Goal: Task Accomplishment & Management: Complete application form

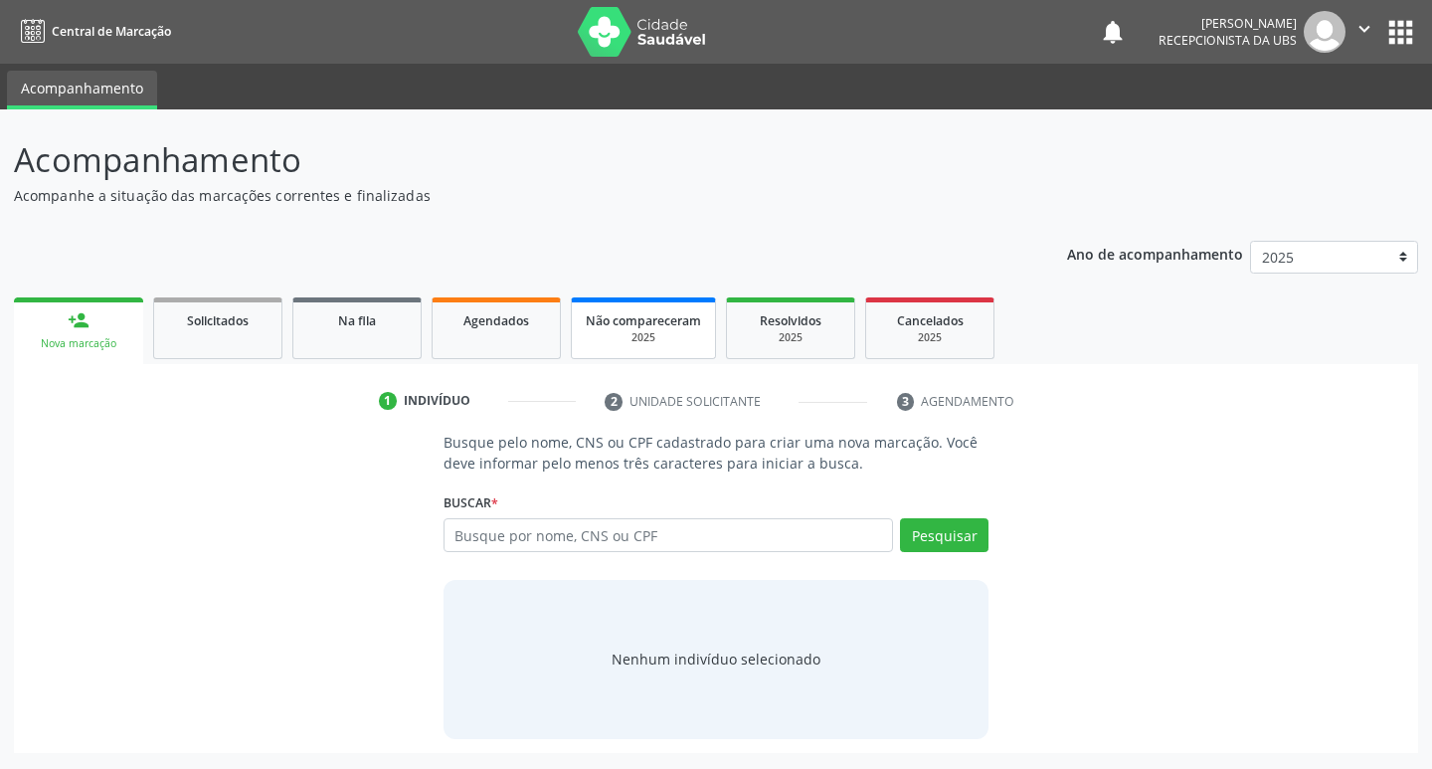
type input "004.704.084-05"
click at [782, 542] on input "004.704.084-05" at bounding box center [668, 535] width 450 height 34
click at [940, 535] on button "Pesquisar" at bounding box center [944, 535] width 88 height 34
click at [743, 526] on input "004.704.084-05" at bounding box center [668, 535] width 450 height 34
type input "004.704.084-05"
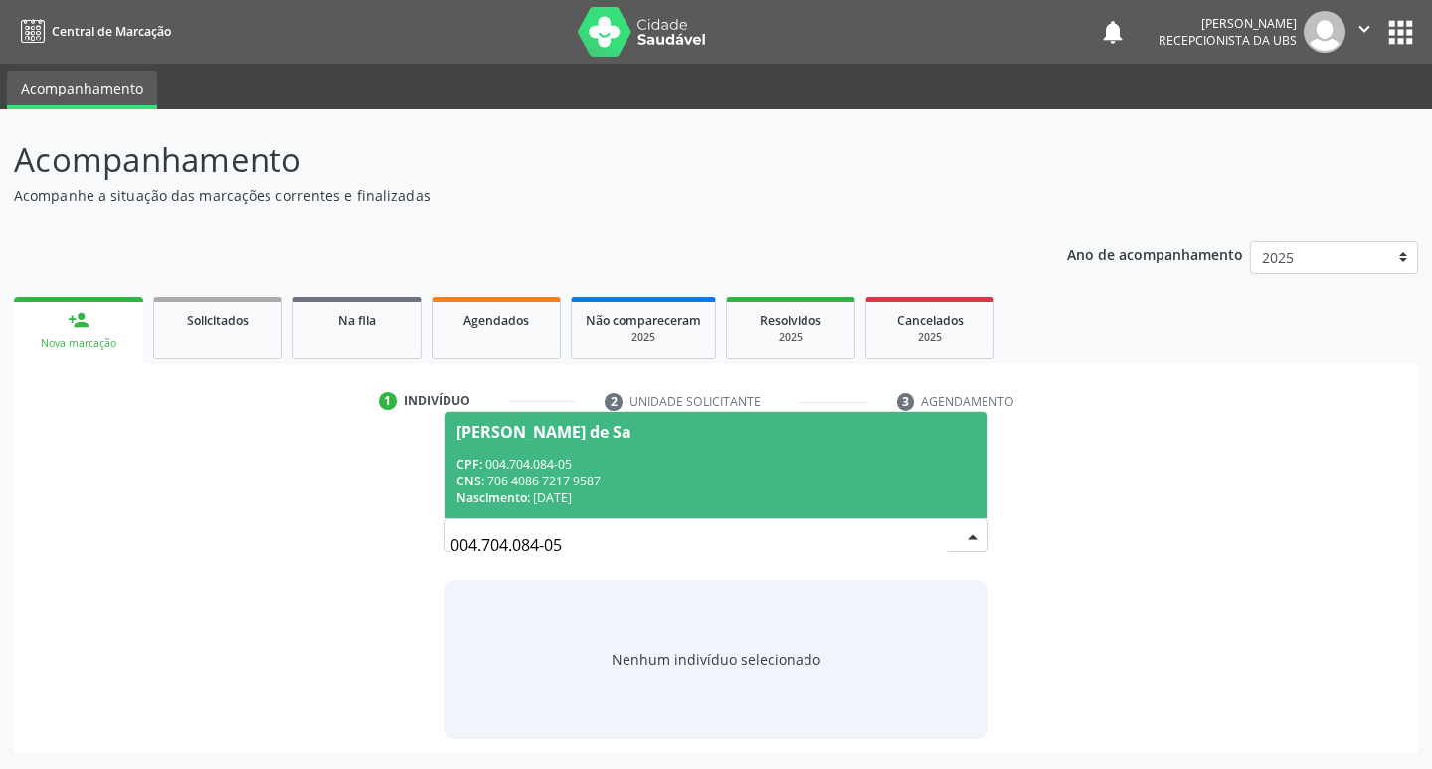
click at [730, 479] on div "CNS: 706 4086 7217 9587" at bounding box center [716, 480] width 520 height 17
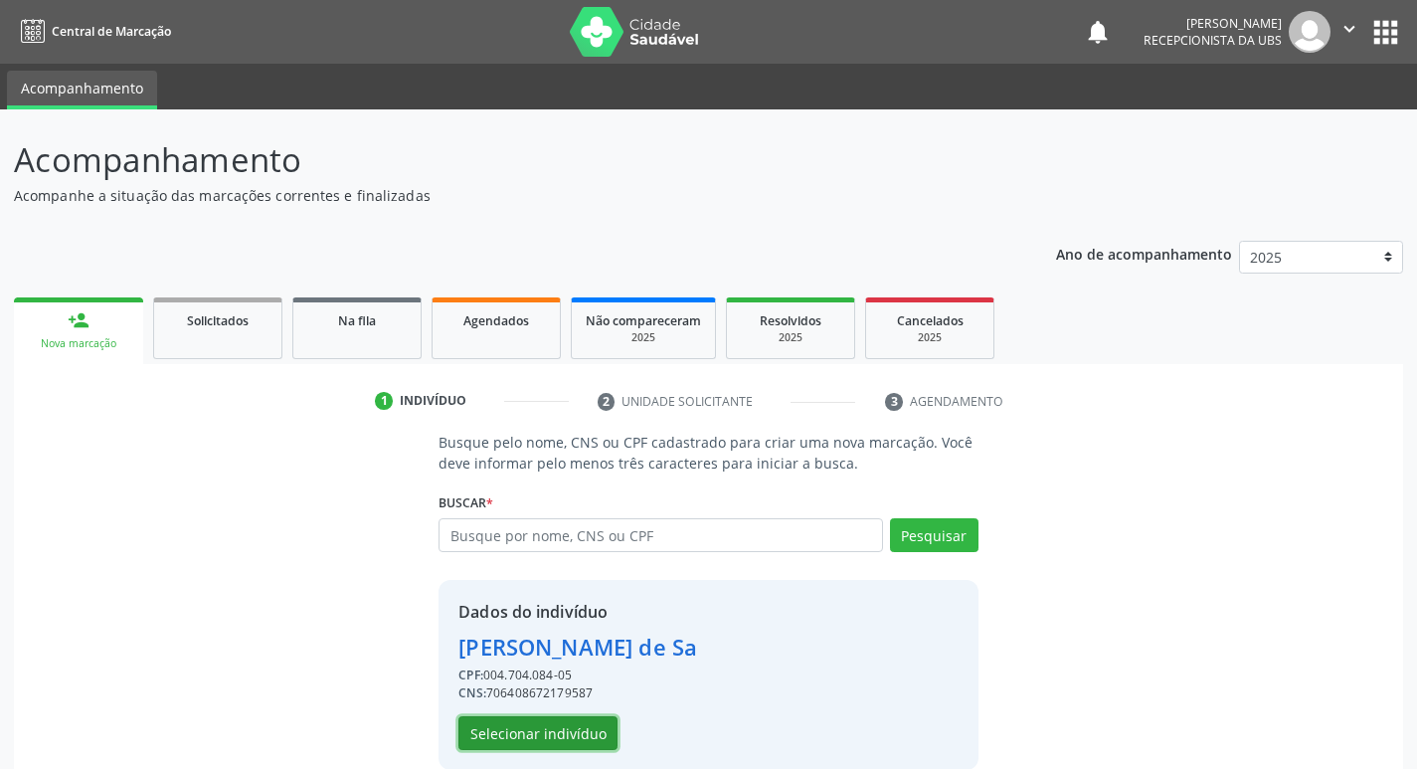
click at [578, 733] on button "Selecionar indivíduo" at bounding box center [537, 733] width 159 height 34
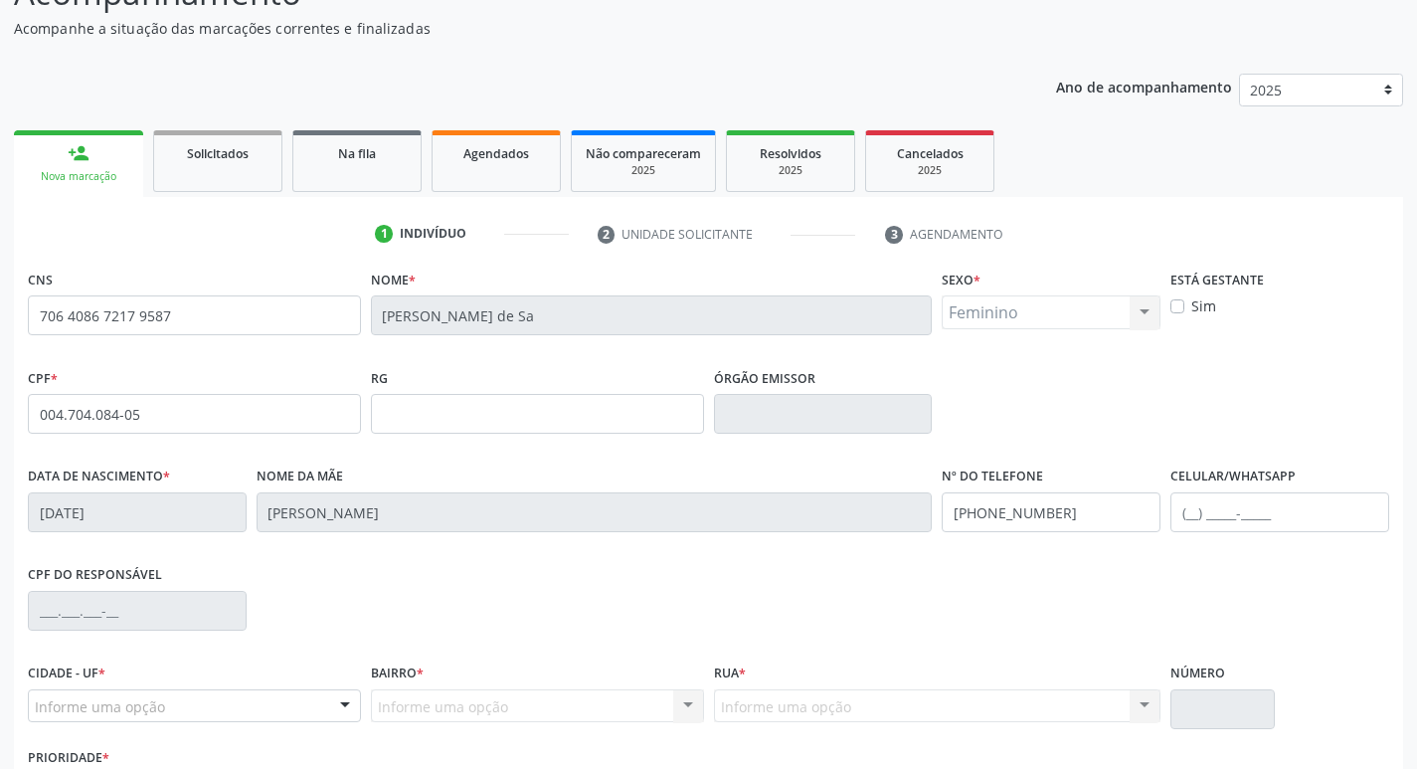
scroll to position [309, 0]
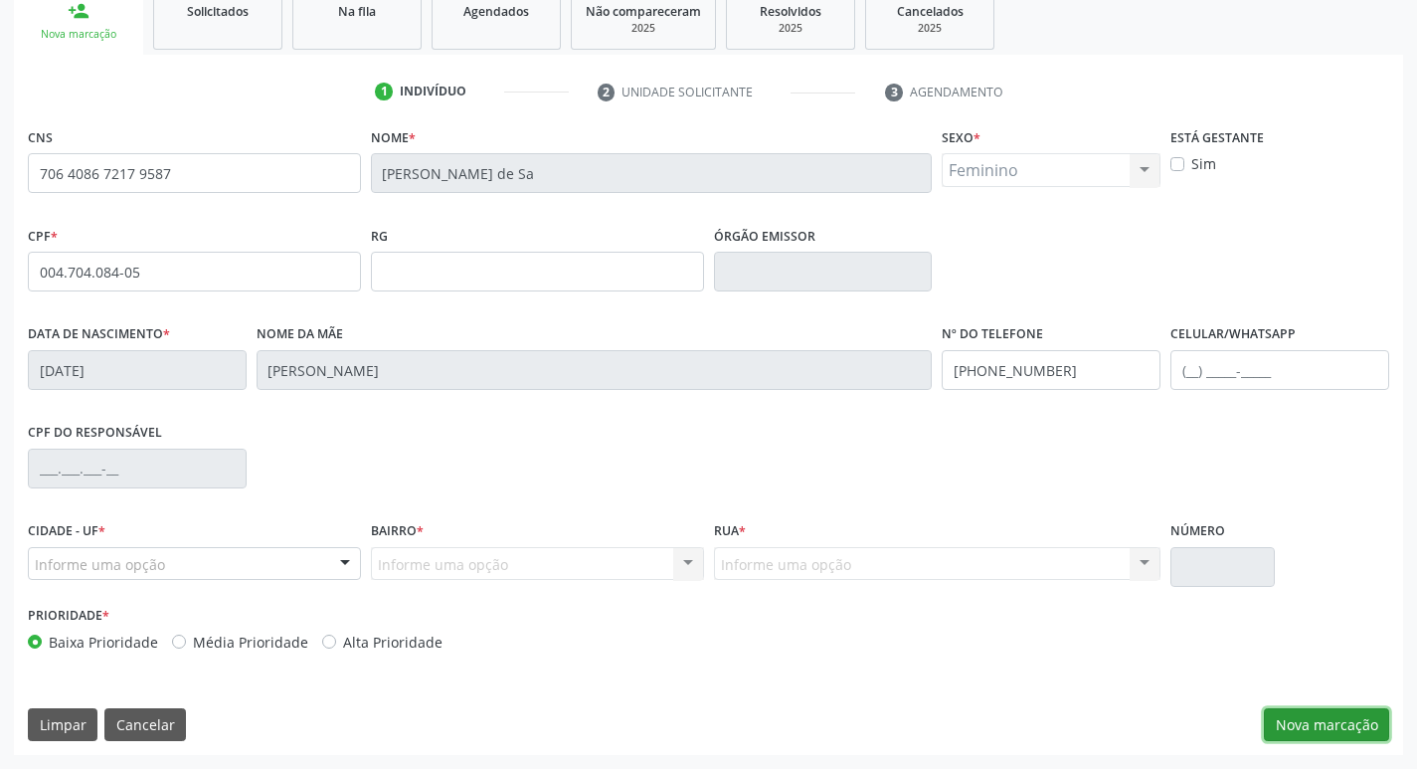
click at [1326, 733] on button "Nova marcação" at bounding box center [1326, 725] width 125 height 34
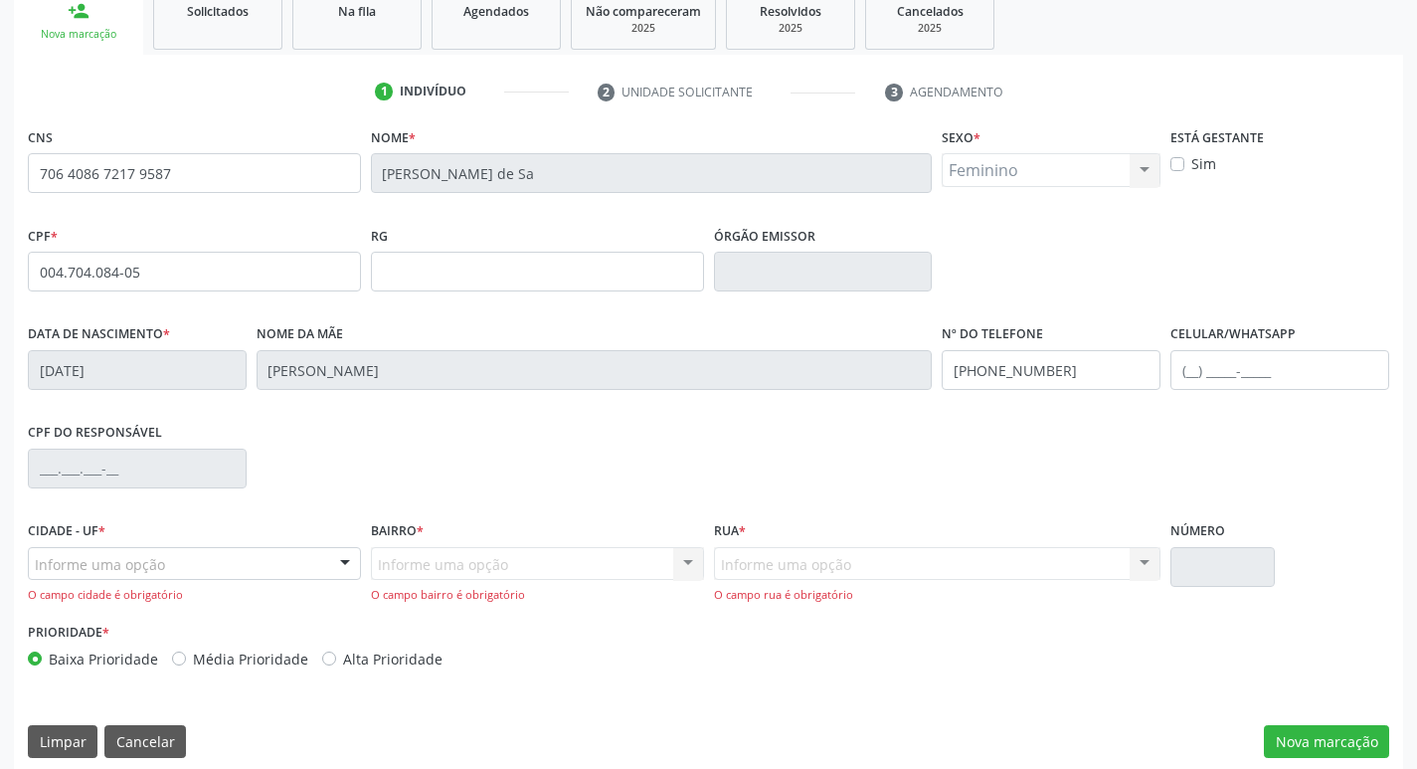
click at [234, 547] on div "Informe uma opção" at bounding box center [194, 564] width 333 height 34
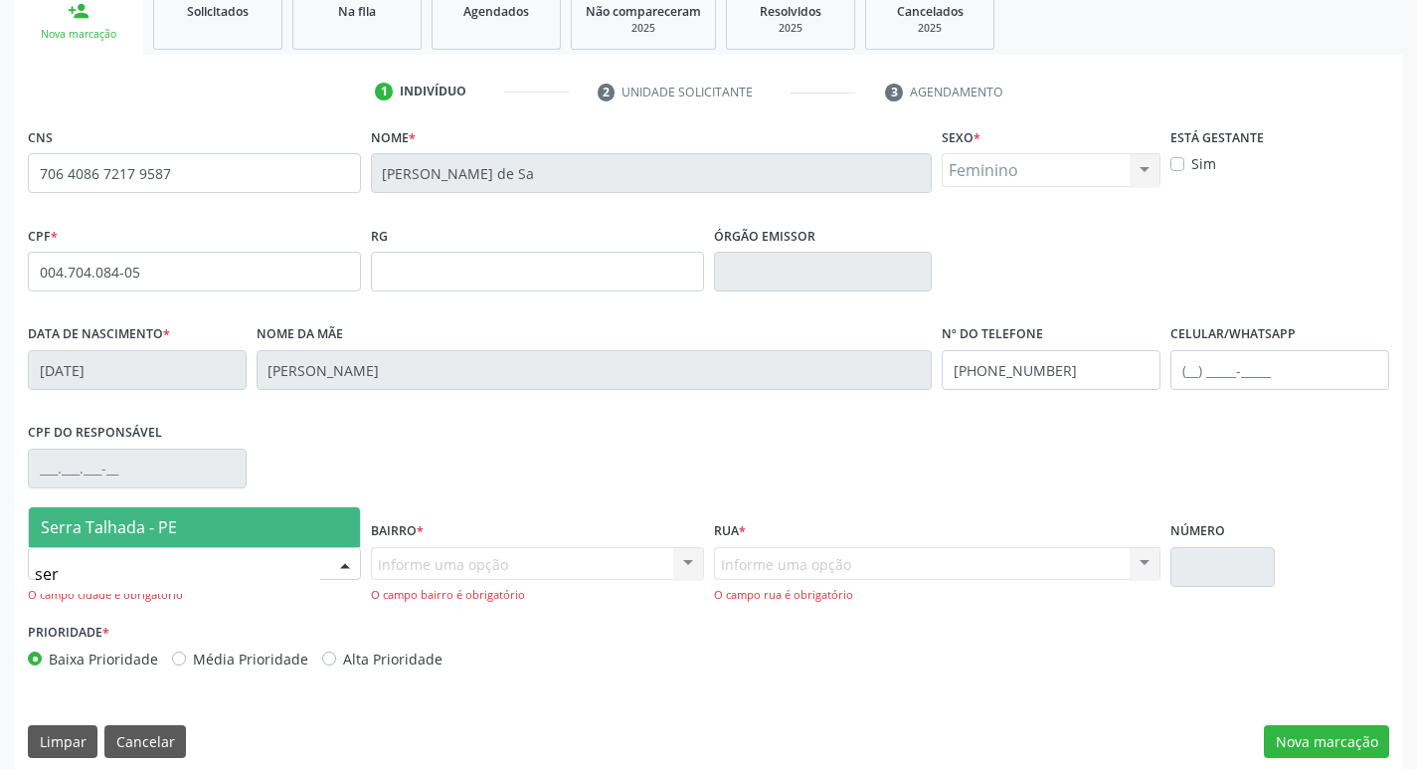
type input "serr"
click at [202, 521] on span "Serra Talhada - PE" at bounding box center [194, 527] width 331 height 40
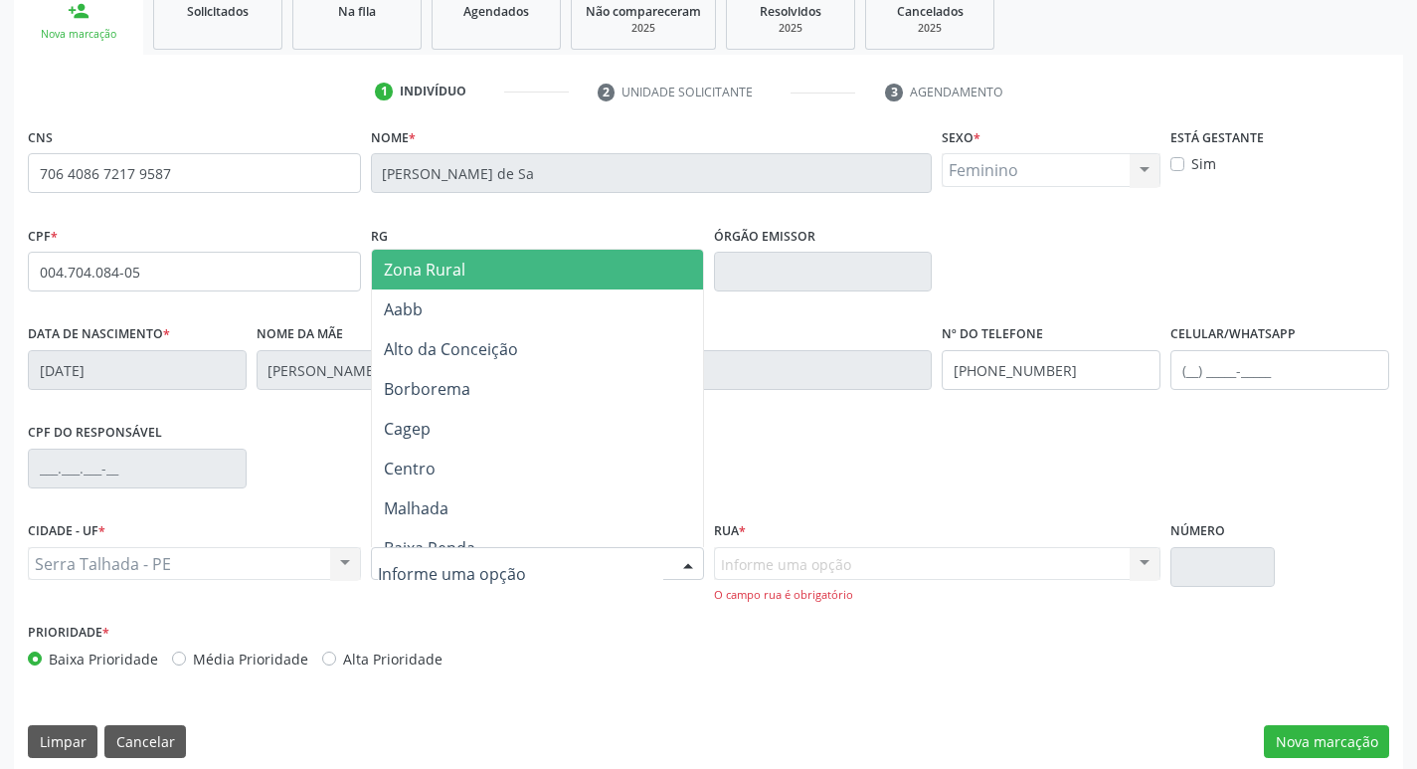
click at [569, 557] on div at bounding box center [537, 564] width 333 height 34
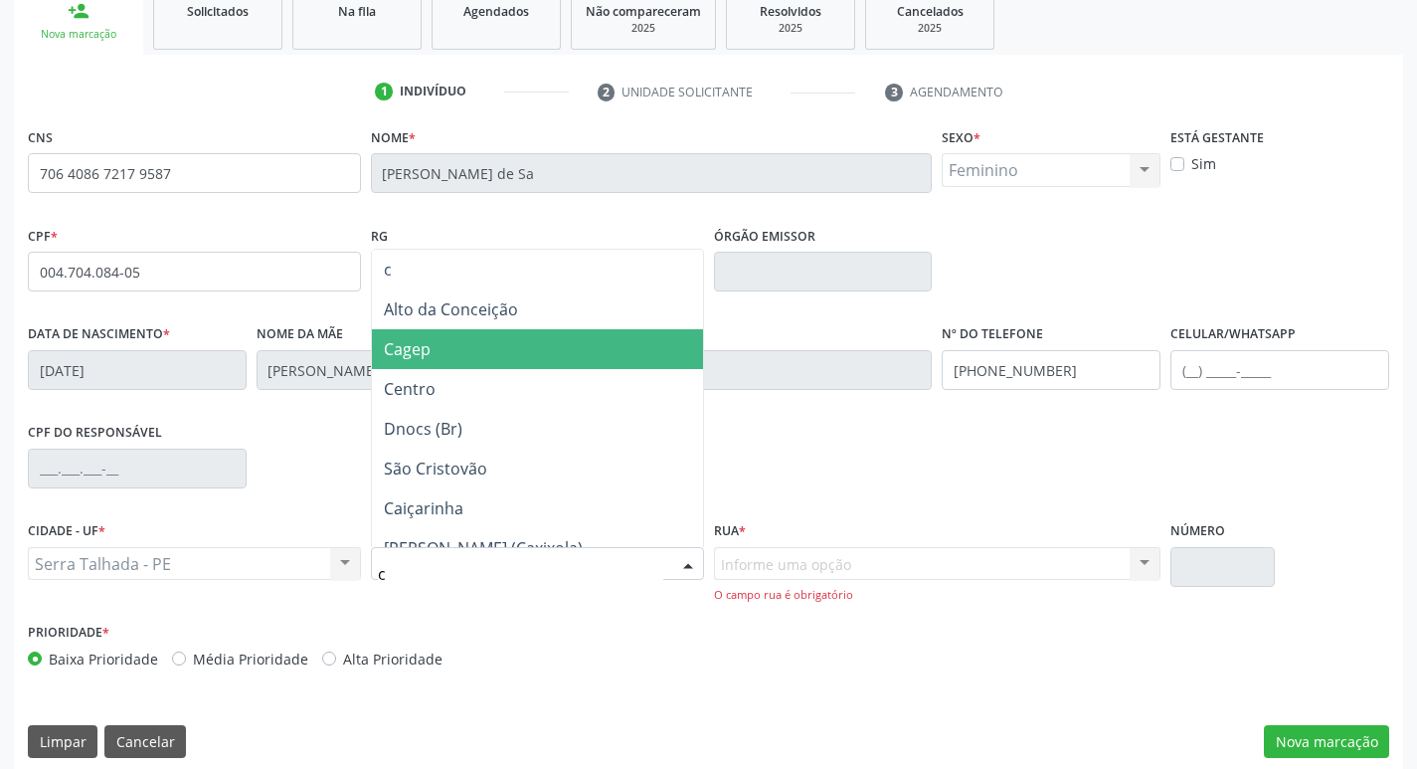
type input "co"
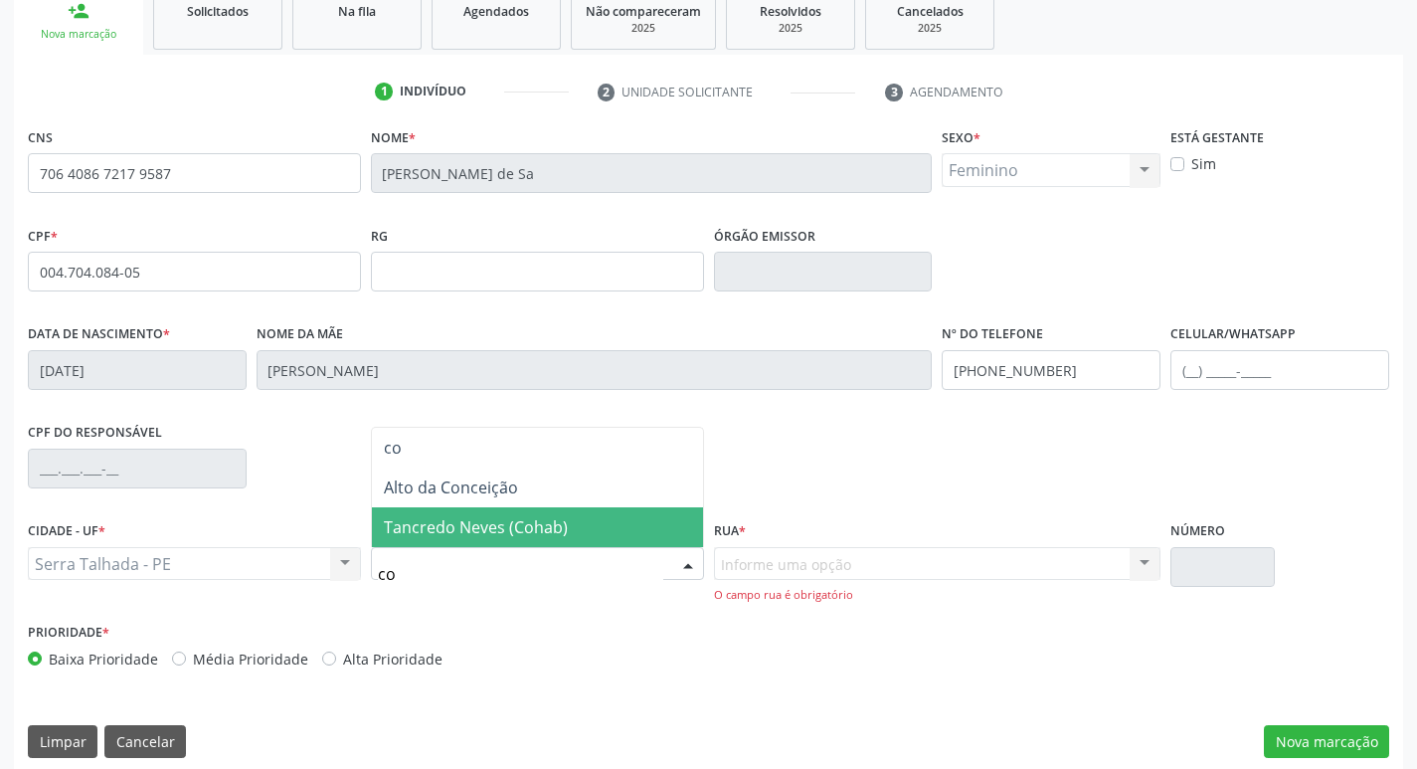
click at [457, 530] on span "Tancredo Neves (Cohab)" at bounding box center [476, 527] width 184 height 22
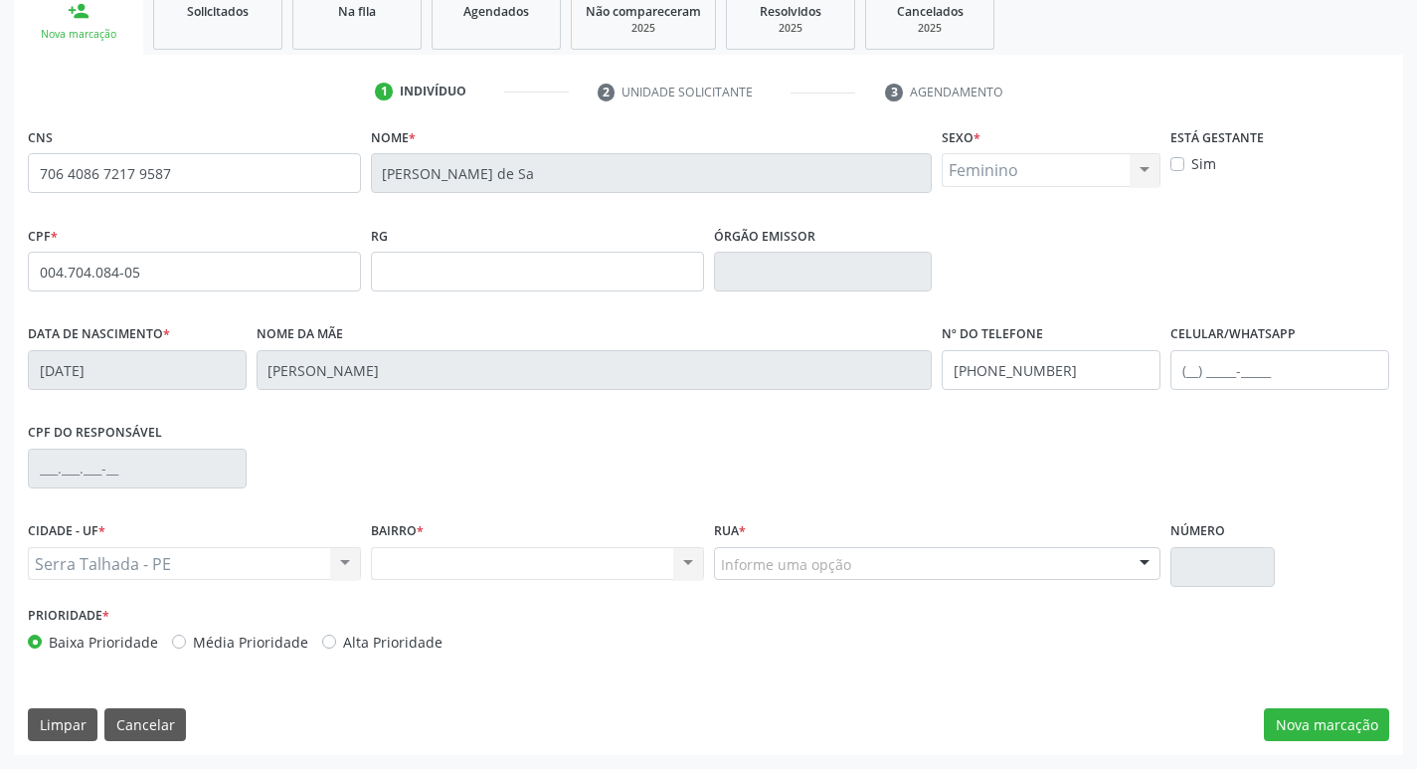
click at [552, 559] on div "Nenhum resultado encontrado para: " " Não há nenhuma opção para ser exibida." at bounding box center [537, 564] width 333 height 34
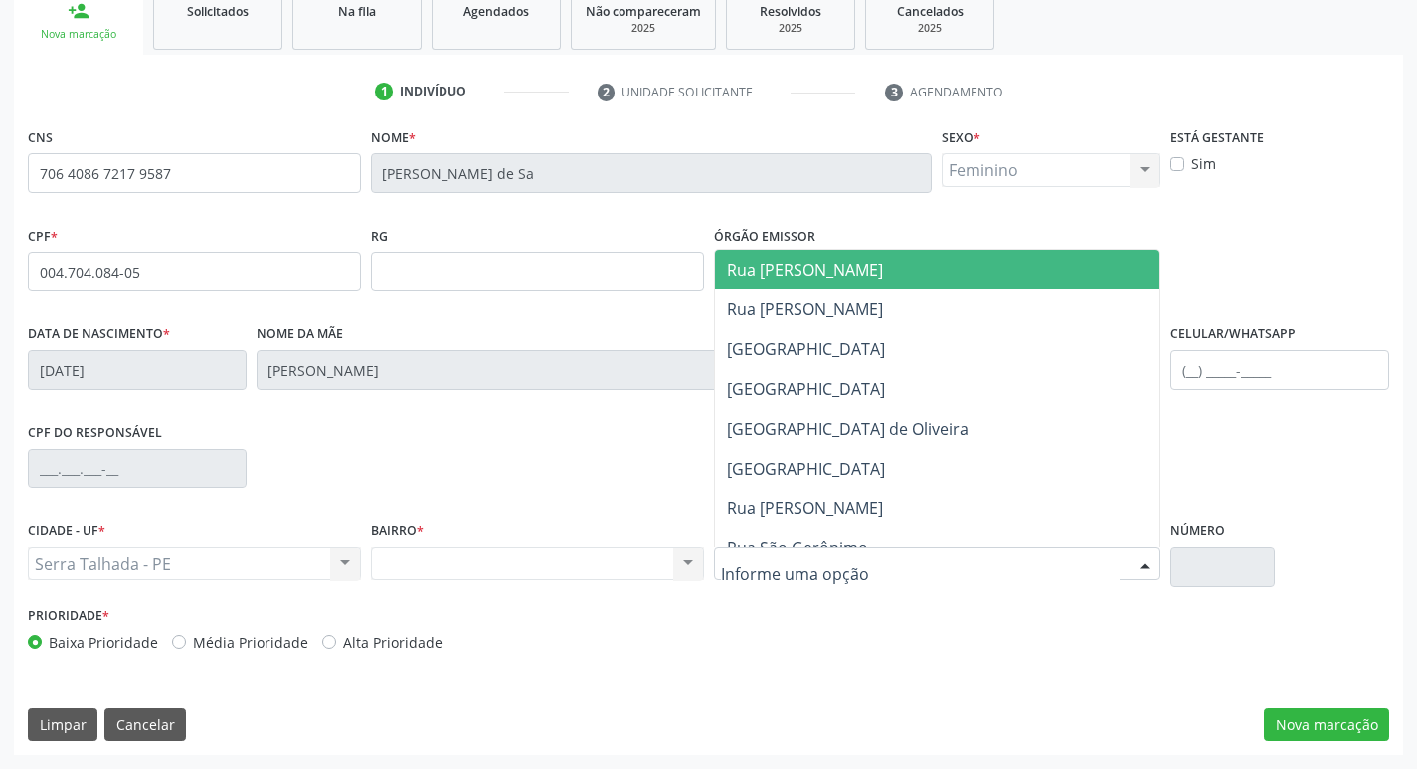
click at [877, 558] on div at bounding box center [937, 564] width 447 height 34
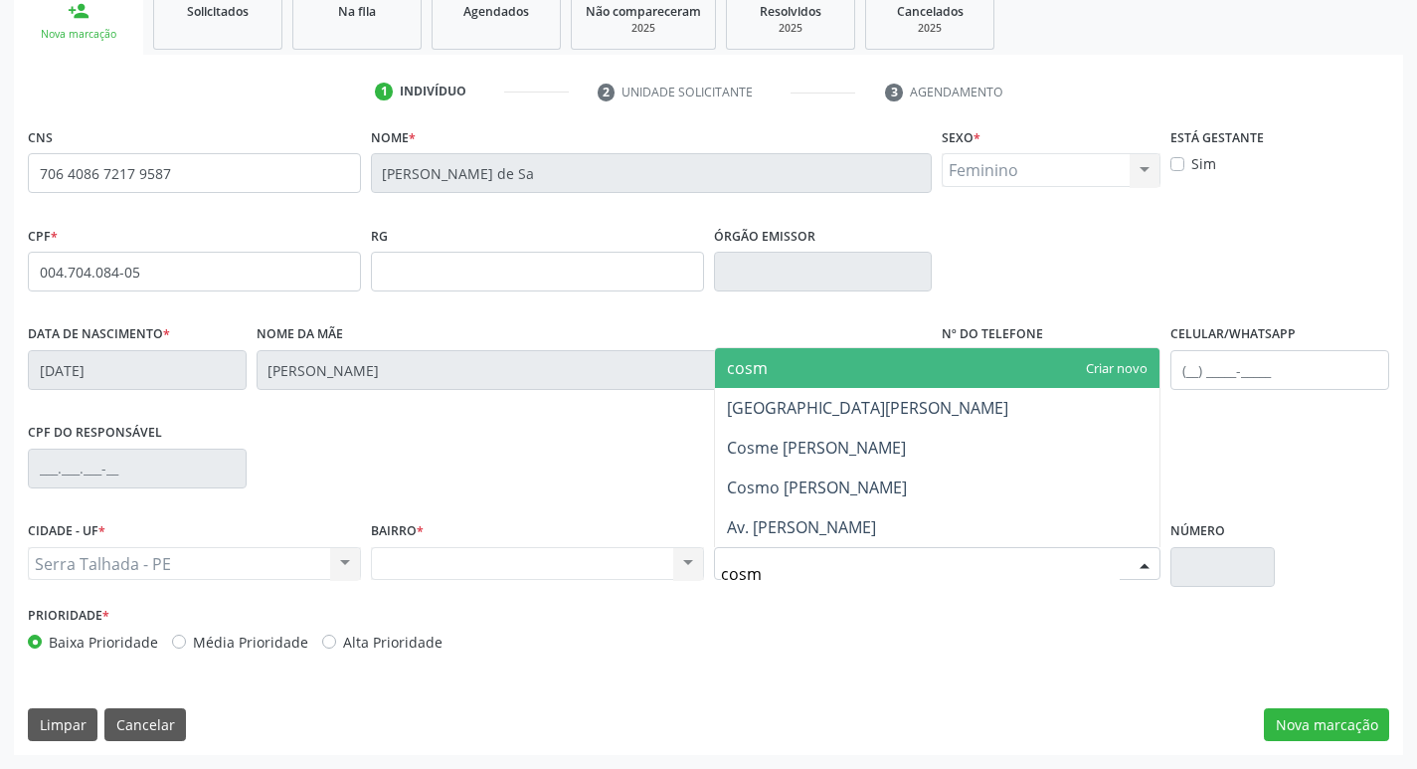
type input "cosme"
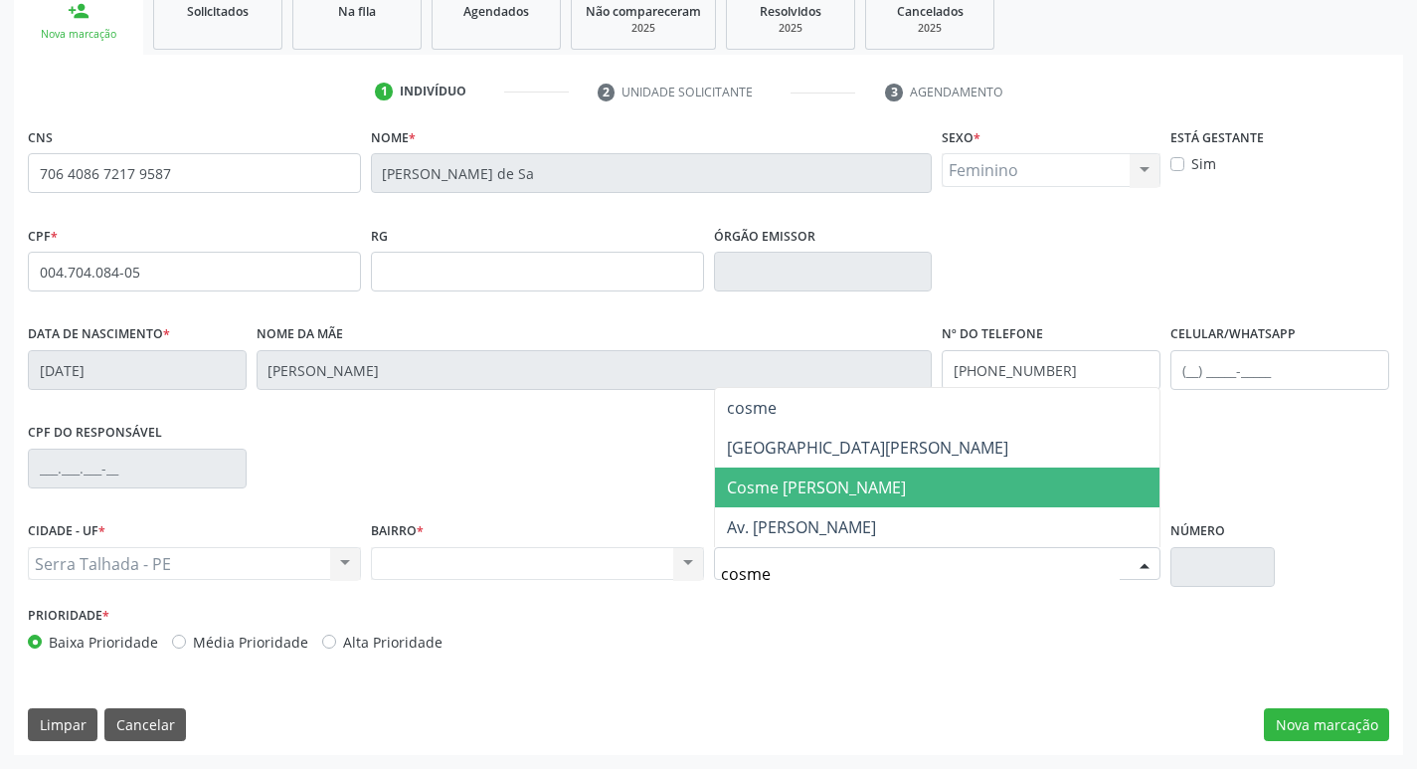
click at [880, 486] on span "Cosme [PERSON_NAME]" at bounding box center [937, 487] width 445 height 40
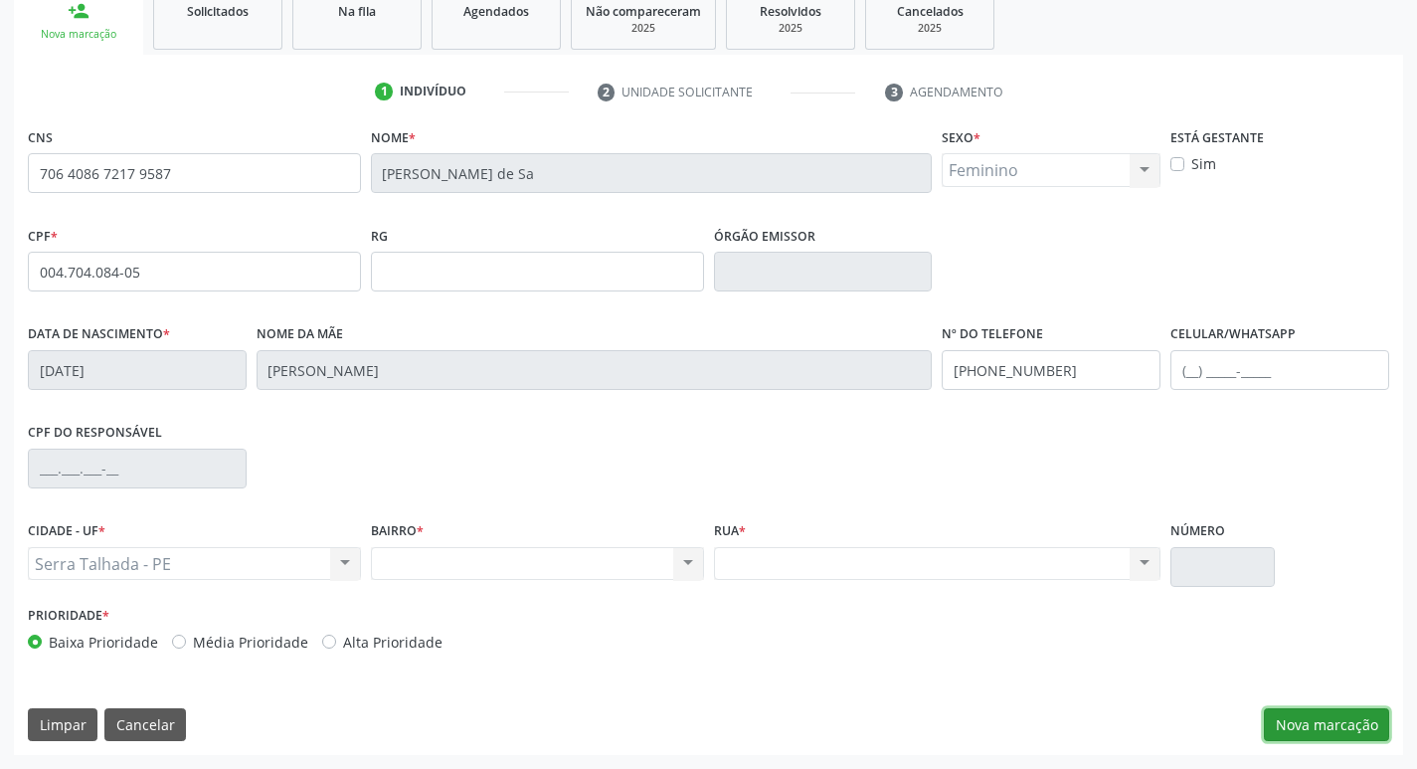
click at [1293, 709] on button "Nova marcação" at bounding box center [1326, 725] width 125 height 34
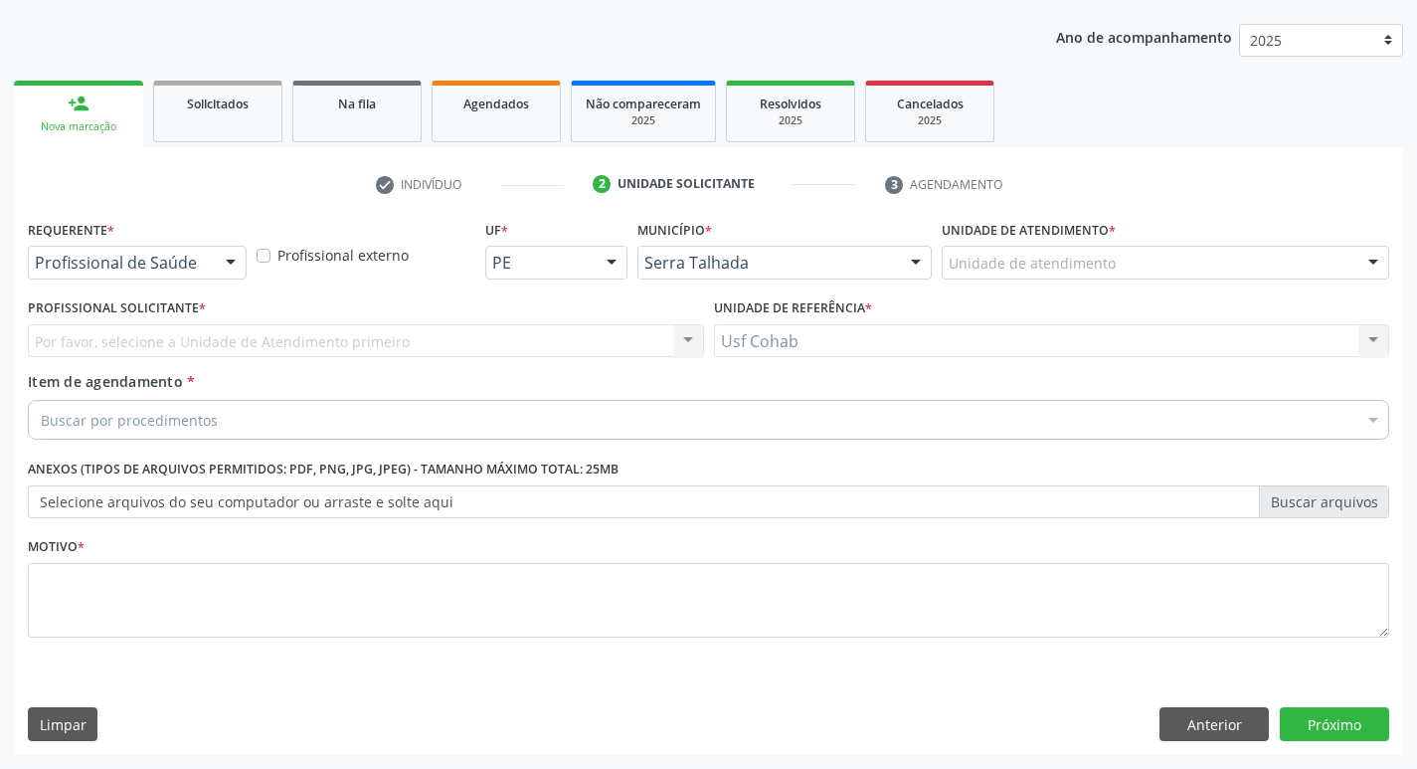
scroll to position [217, 0]
click at [1134, 258] on div "Unidade de atendimento" at bounding box center [1165, 263] width 447 height 34
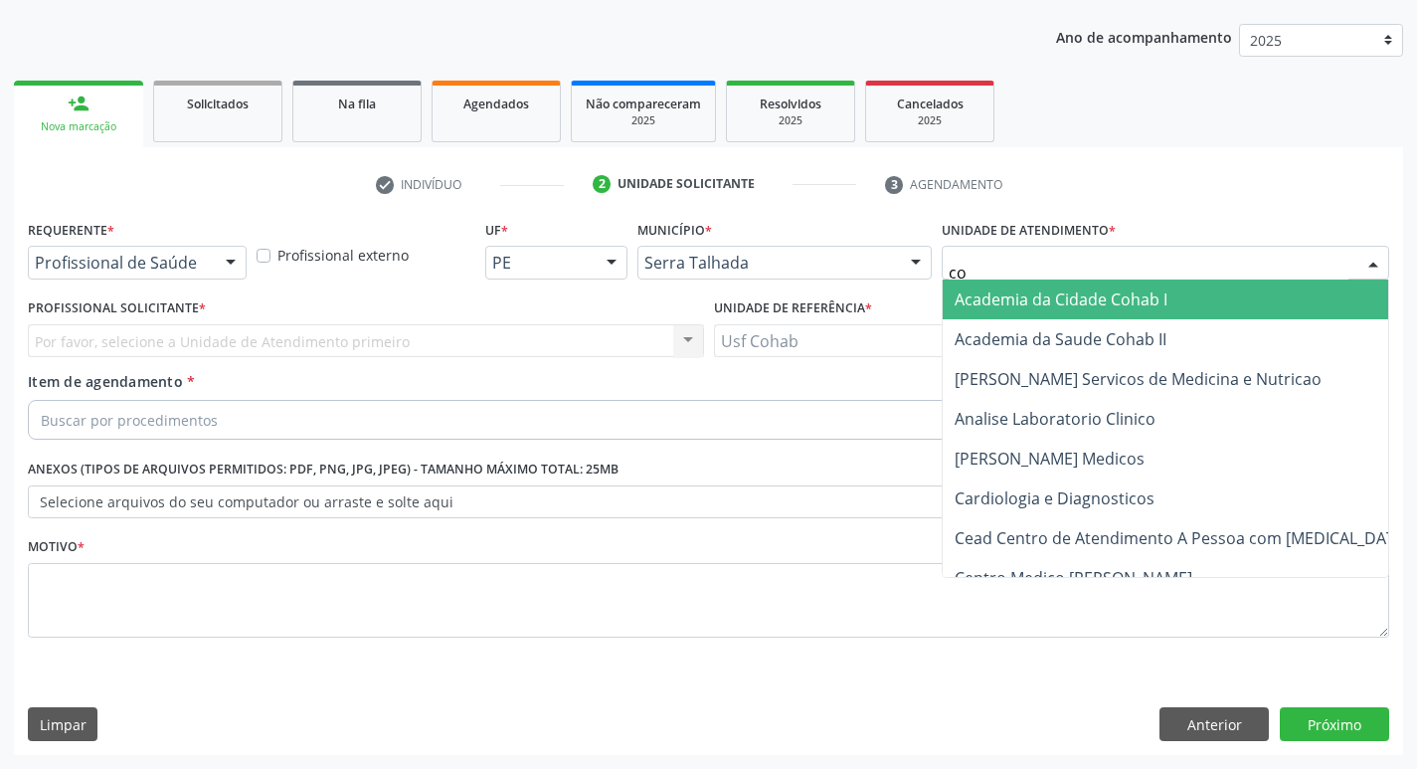
type input "coh"
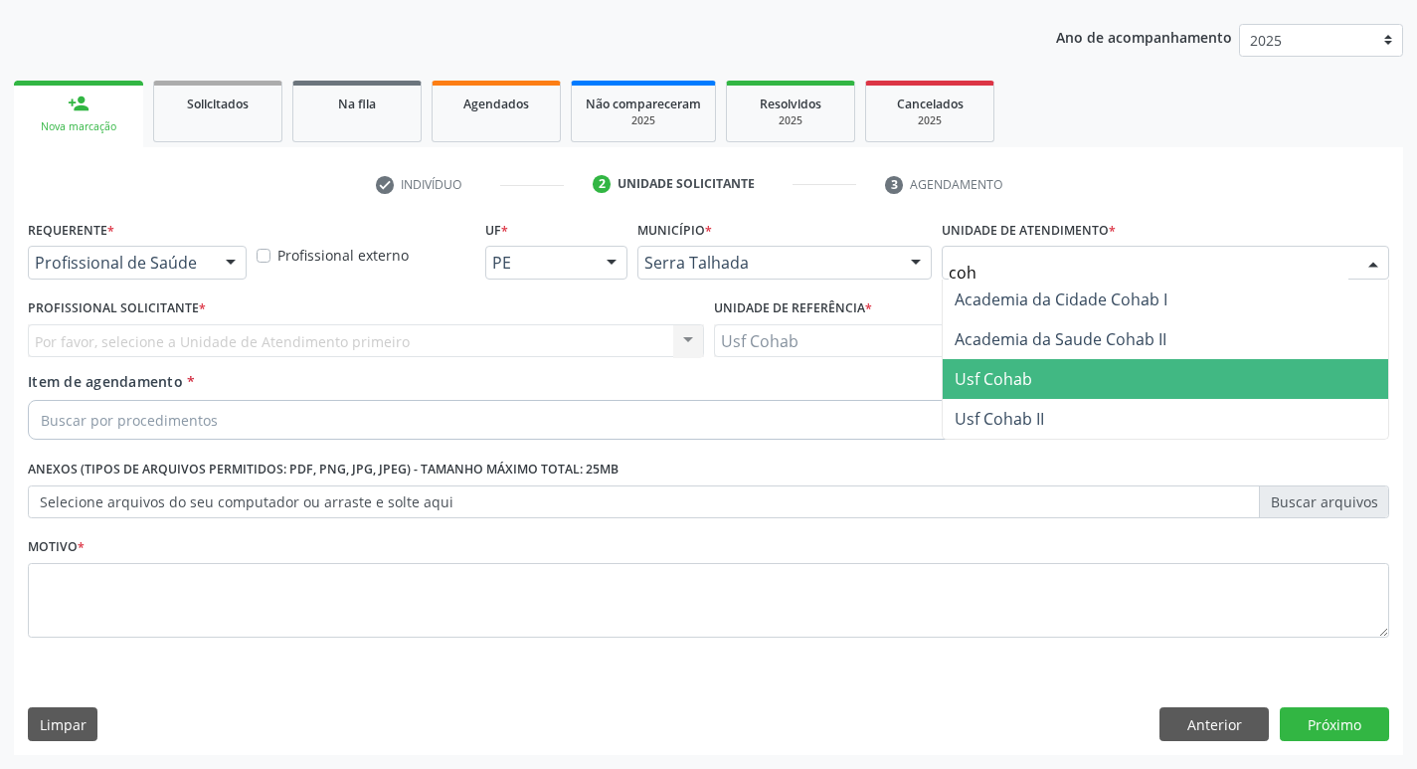
drag, startPoint x: 1086, startPoint y: 369, endPoint x: 769, endPoint y: 376, distance: 317.2
click at [1085, 370] on span "Usf Cohab" at bounding box center [1165, 379] width 445 height 40
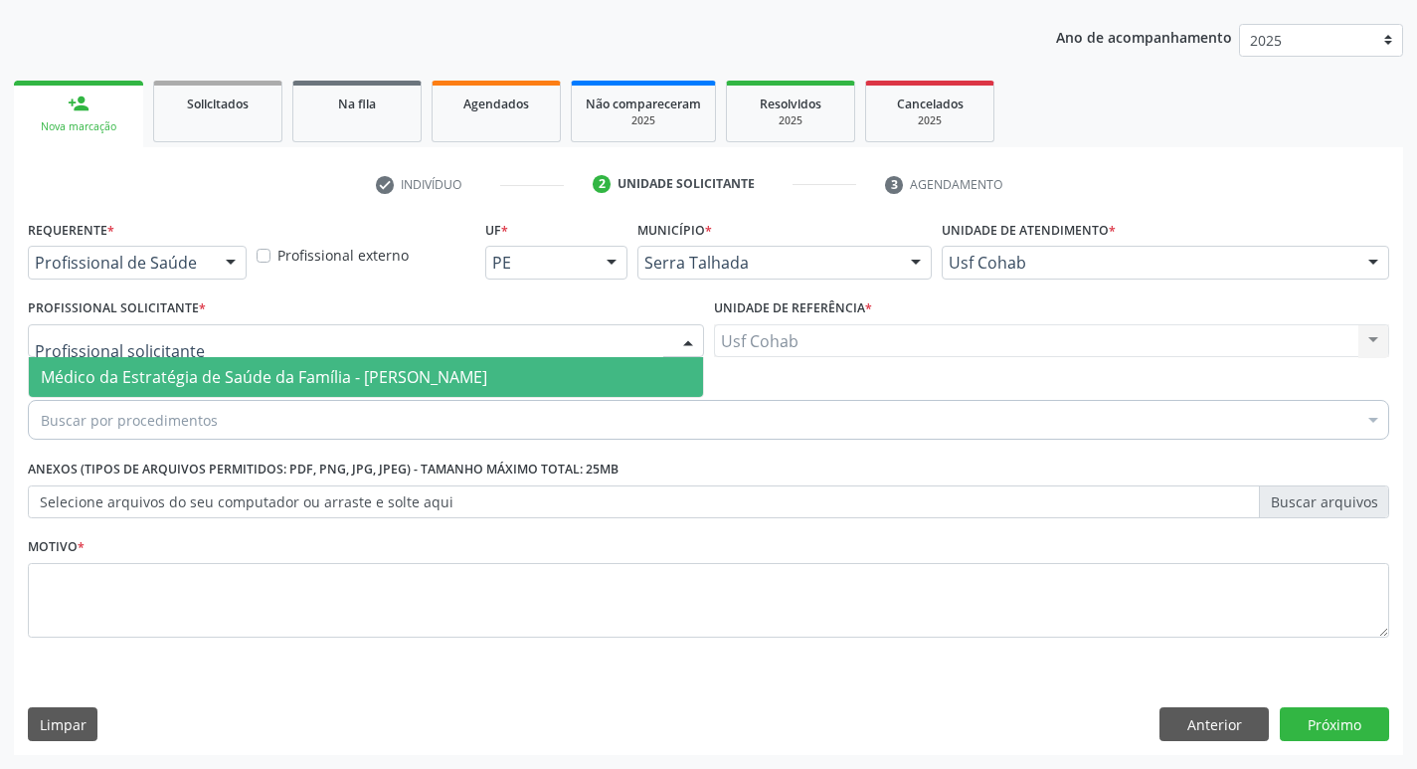
click at [87, 375] on span "Médico da Estratégia de Saúde da Família - [PERSON_NAME]" at bounding box center [264, 377] width 446 height 22
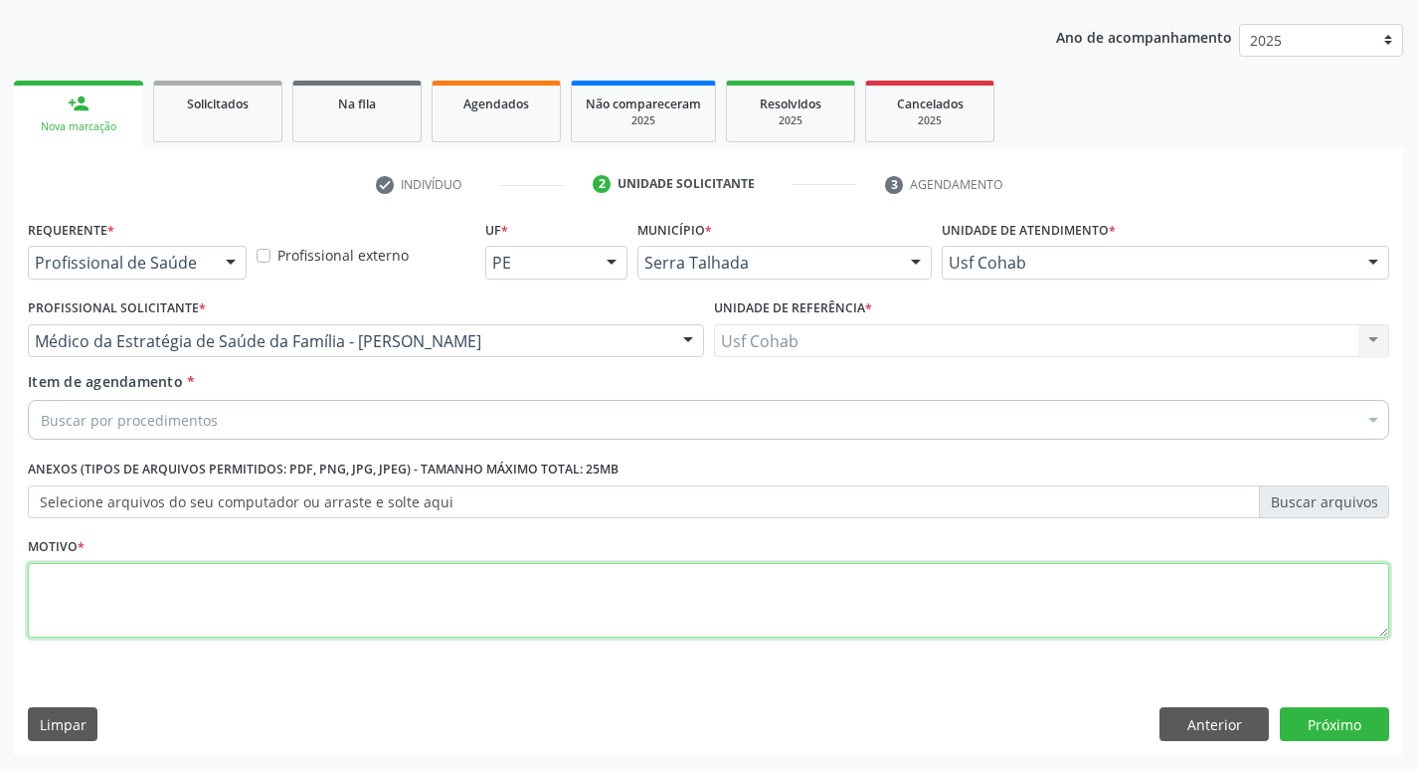
click at [119, 606] on textarea at bounding box center [708, 601] width 1361 height 76
type textarea "-"
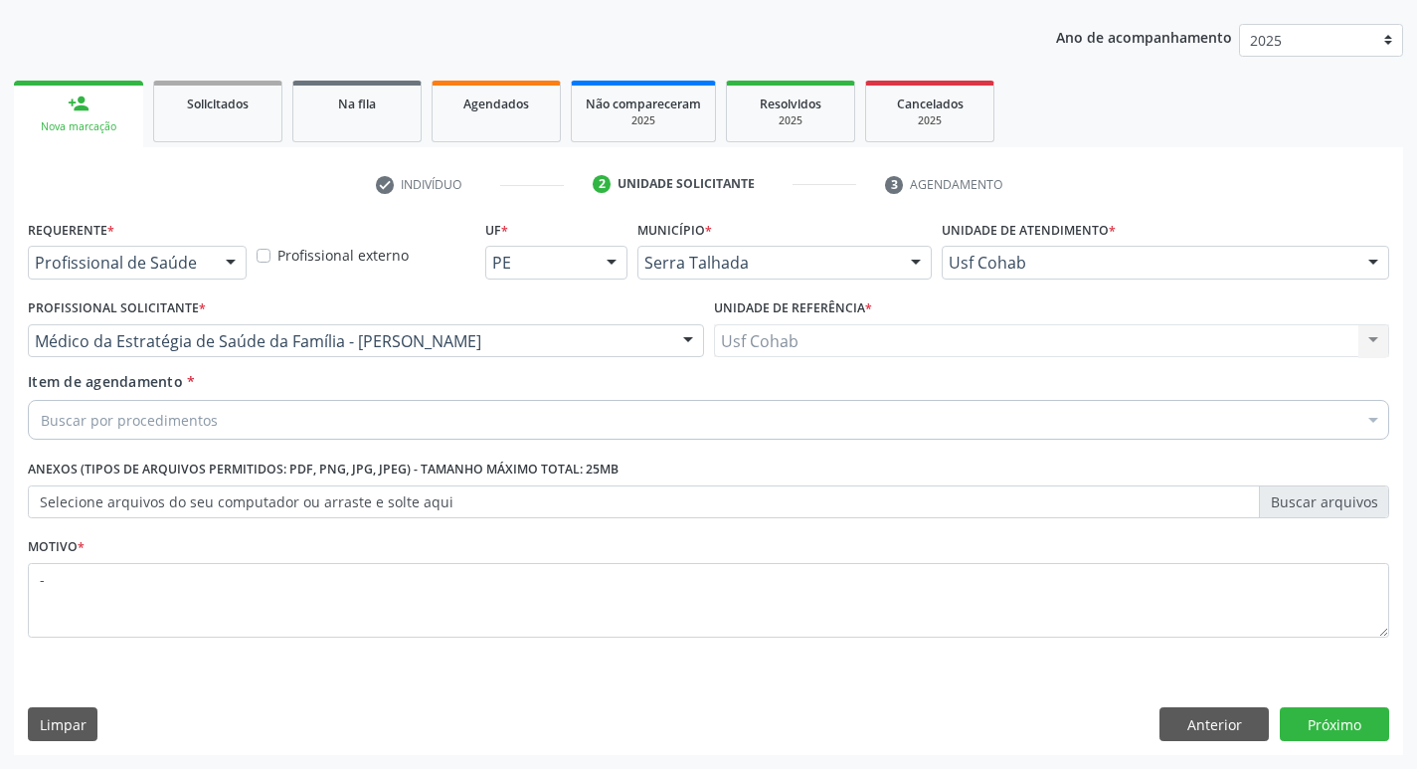
click at [176, 431] on div "Buscar por procedimentos" at bounding box center [708, 420] width 1361 height 40
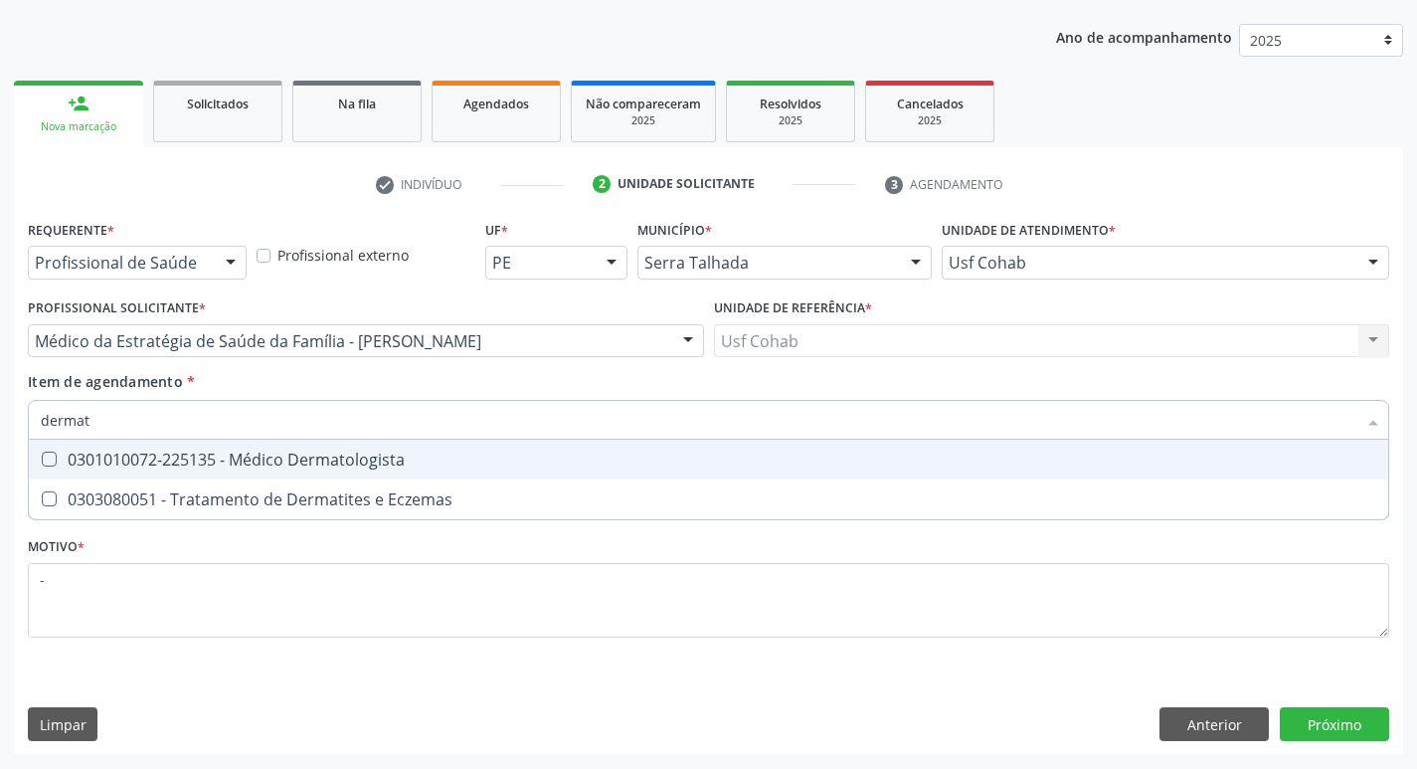
type input "dermato"
click at [182, 471] on span "0301010072-225135 - Médico Dermatologista" at bounding box center [708, 459] width 1359 height 40
checkbox Dermatologista "true"
click at [0, 460] on div "Acompanhamento Acompanhe a situação das marcações correntes e finalizadas Relat…" at bounding box center [708, 331] width 1417 height 876
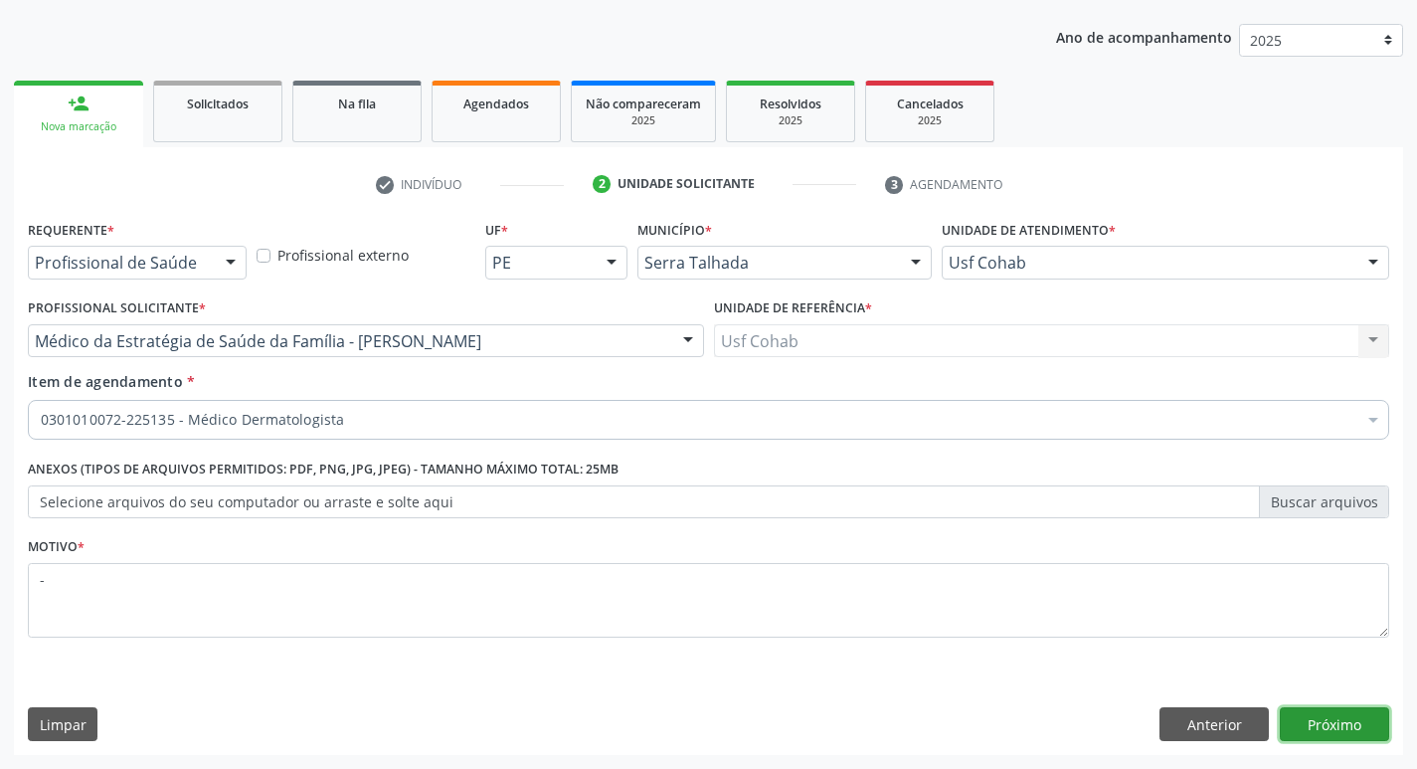
click at [1379, 719] on button "Próximo" at bounding box center [1334, 724] width 109 height 34
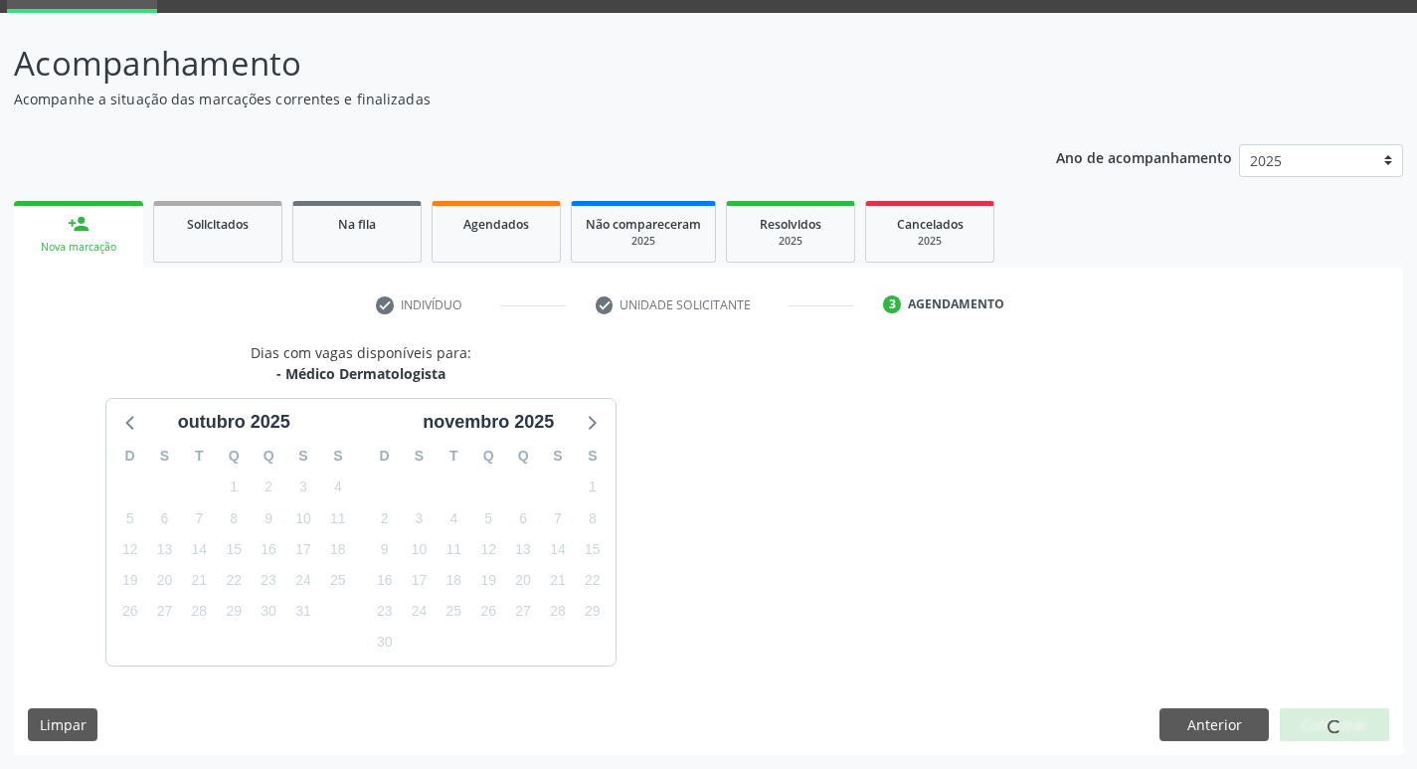
scroll to position [155, 0]
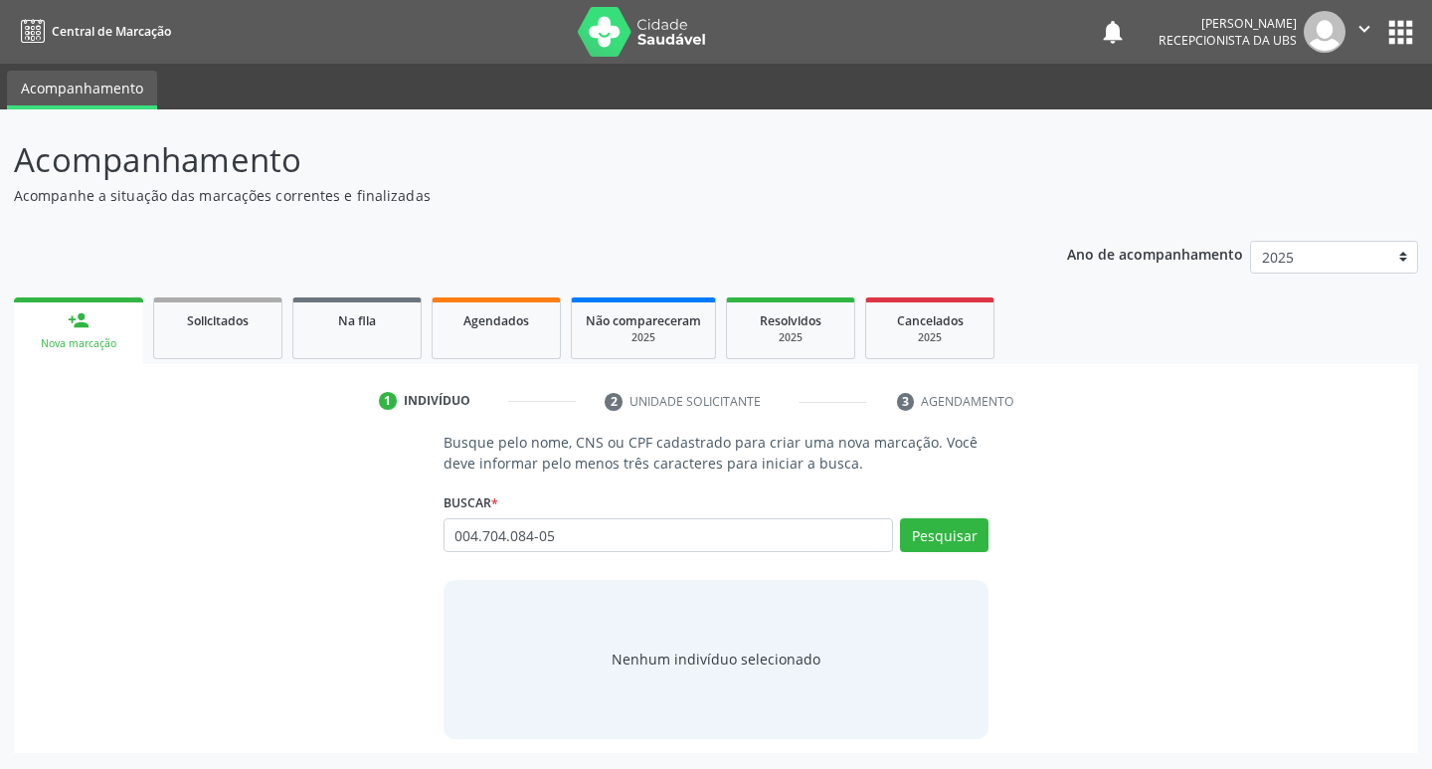
type input "004.704.084-05"
click at [952, 553] on div "Pesquisar" at bounding box center [940, 542] width 95 height 48
drag, startPoint x: 953, startPoint y: 542, endPoint x: 946, endPoint y: 530, distance: 14.3
click at [953, 538] on button "Pesquisar" at bounding box center [944, 535] width 88 height 34
click at [0, 0] on input "004.704.084-05" at bounding box center [0, 0] width 0 height 0
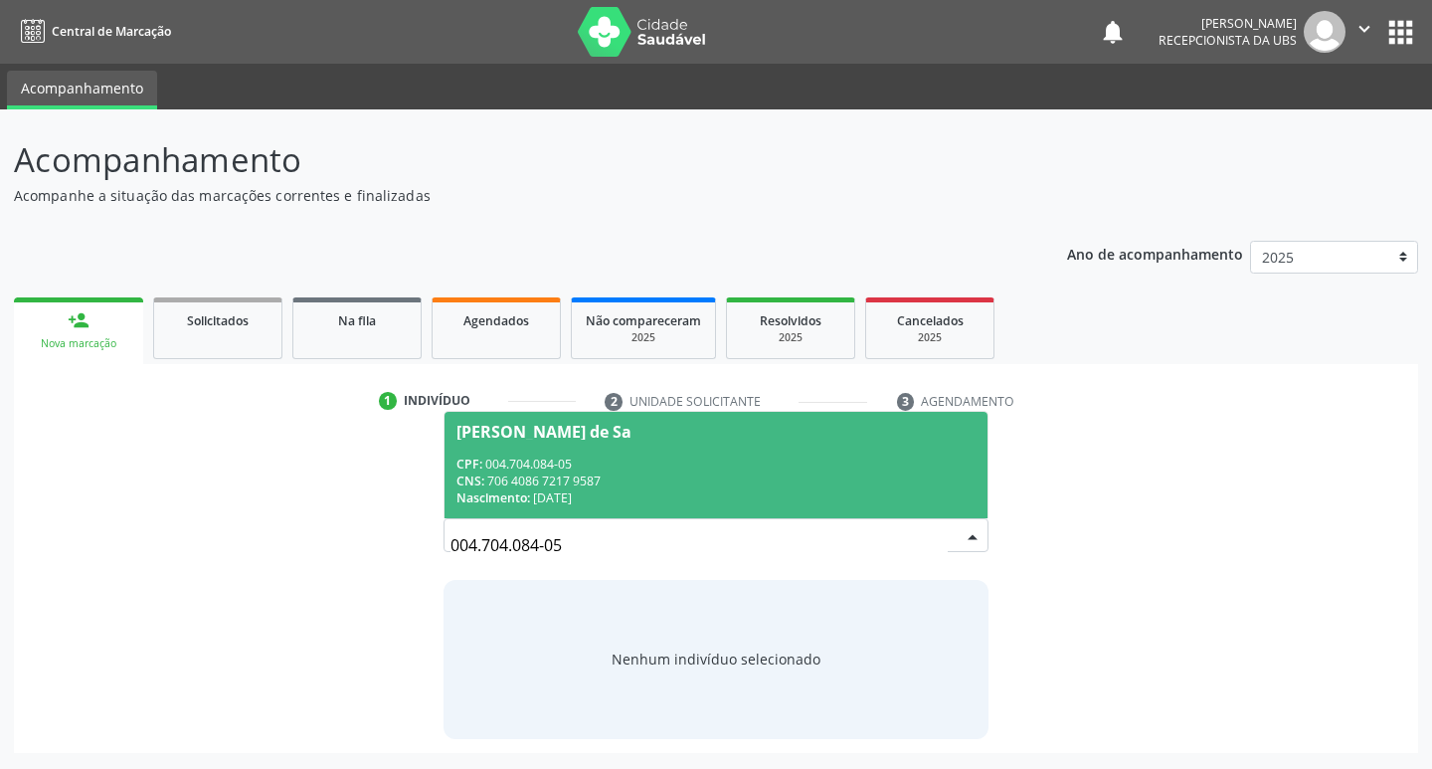
click at [612, 462] on div "CPF: 004.704.084-05" at bounding box center [716, 463] width 520 height 17
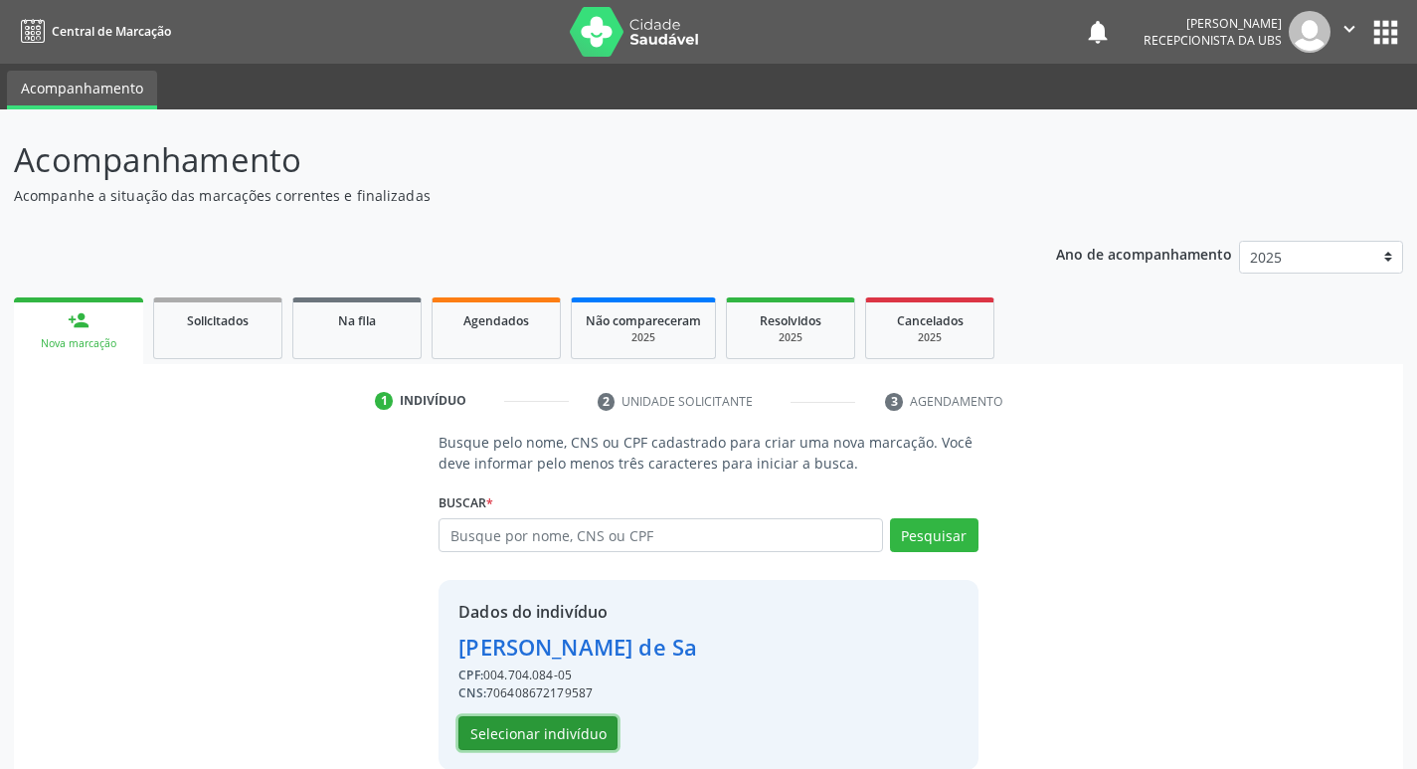
click at [527, 734] on button "Selecionar indivíduo" at bounding box center [537, 733] width 159 height 34
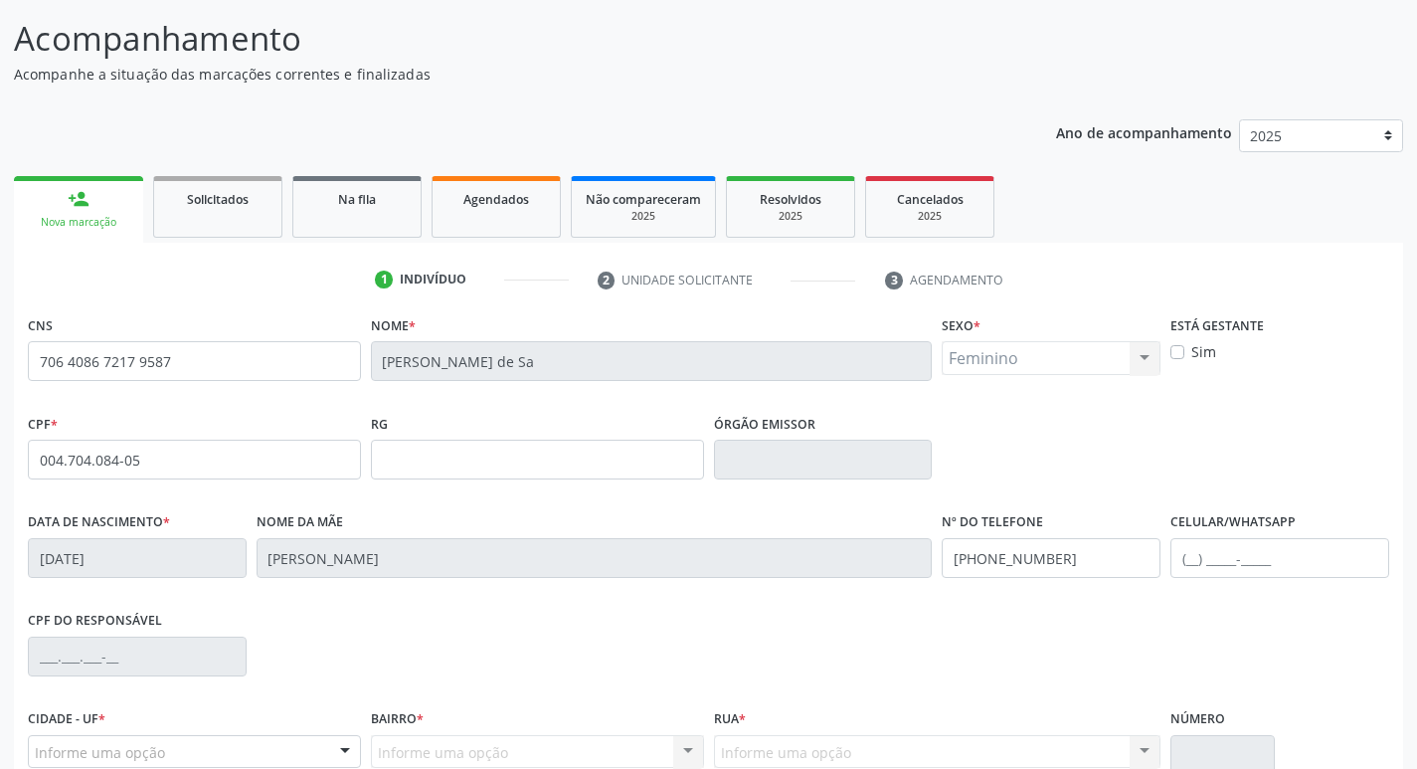
scroll to position [309, 0]
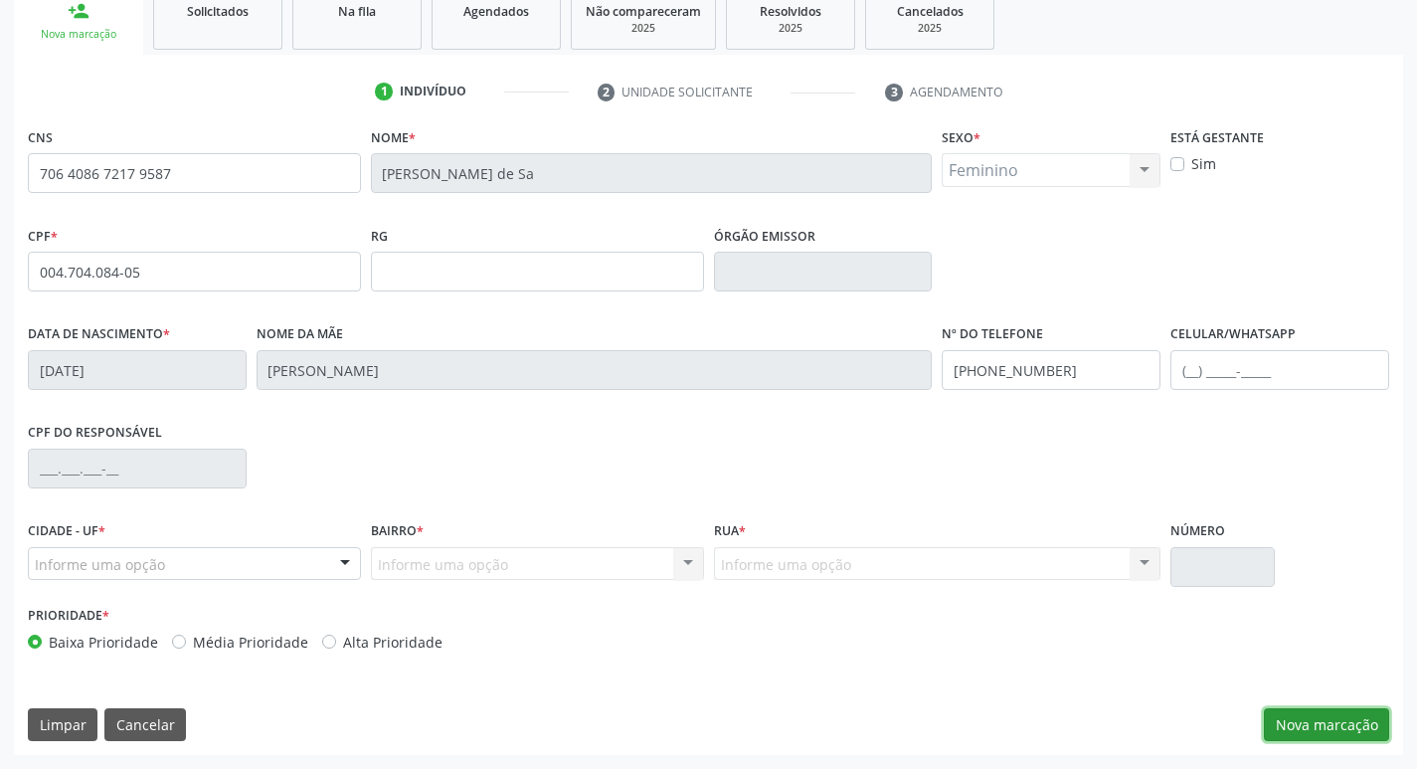
click at [1323, 738] on button "Nova marcação" at bounding box center [1326, 725] width 125 height 34
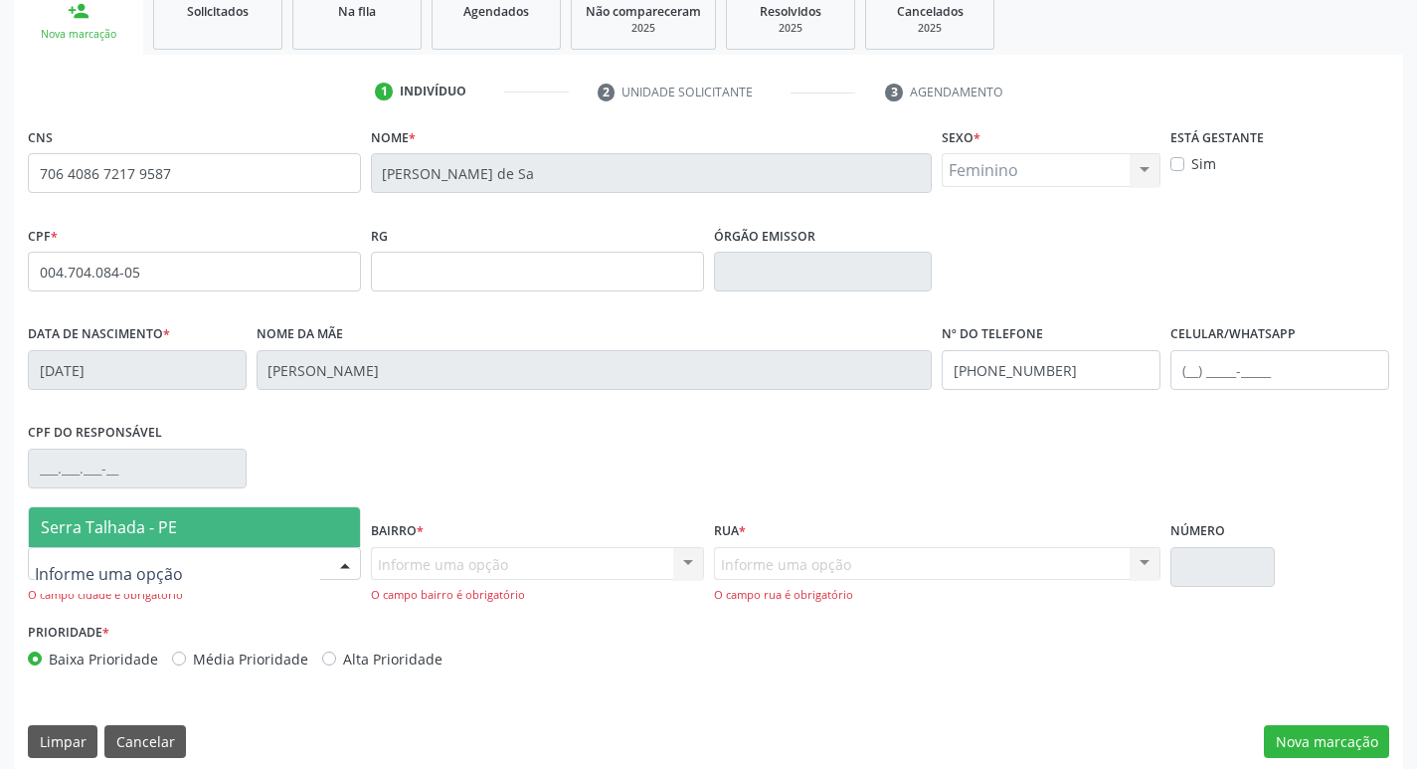
click at [293, 563] on div at bounding box center [194, 564] width 333 height 34
drag, startPoint x: 306, startPoint y: 523, endPoint x: 380, endPoint y: 563, distance: 83.6
click at [309, 521] on span "Serra Talhada - PE" at bounding box center [194, 527] width 331 height 40
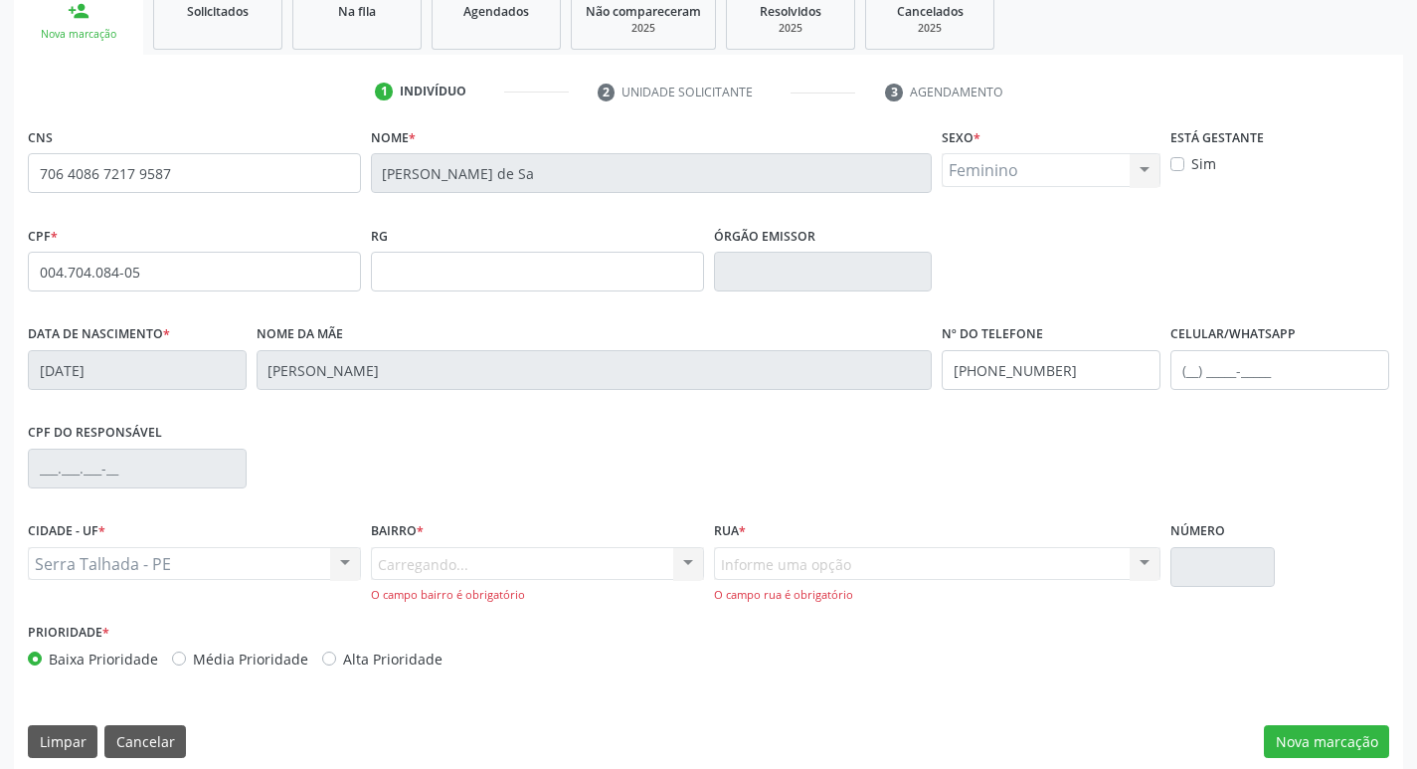
click at [435, 556] on div "Carregando... Nenhum resultado encontrado para: " " Nenhuma opção encontrada. D…" at bounding box center [537, 575] width 333 height 57
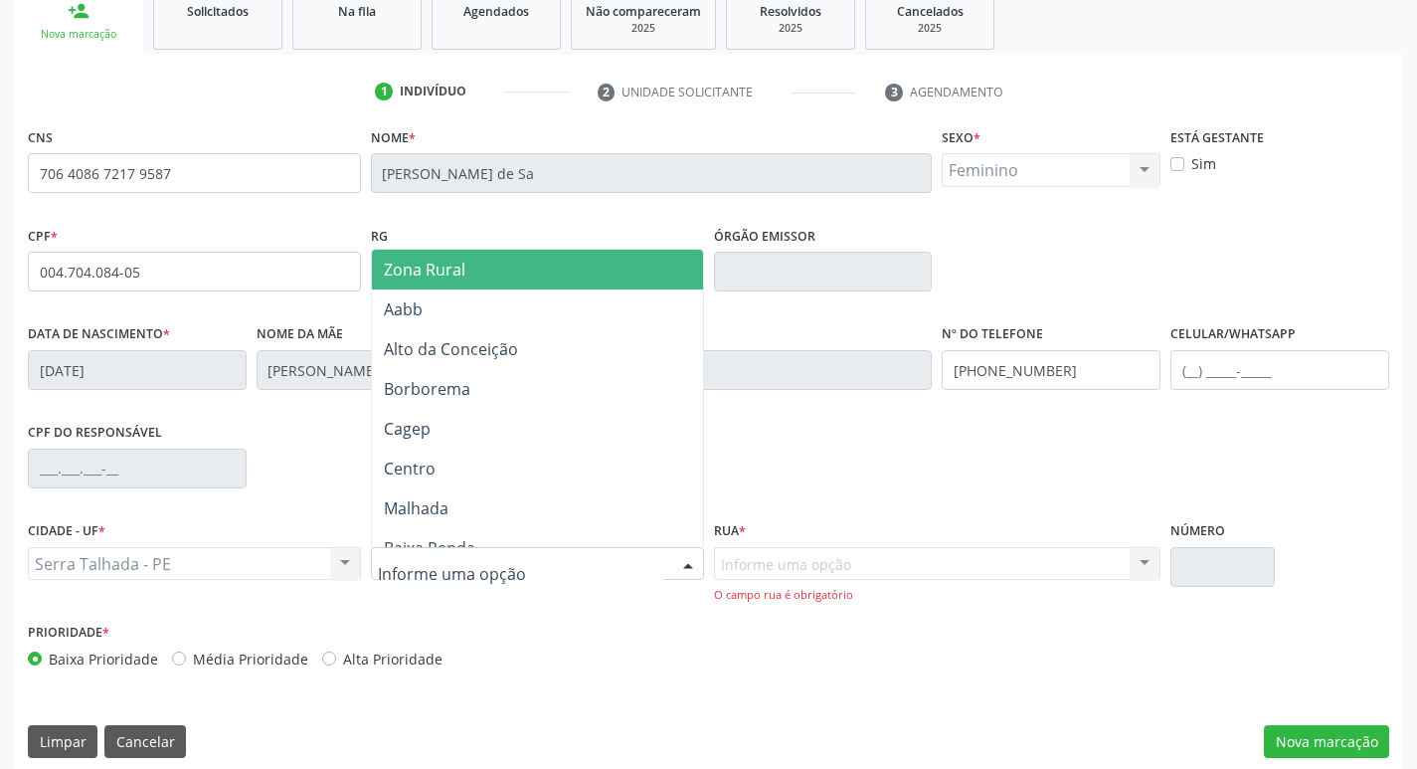
click at [504, 577] on div at bounding box center [537, 564] width 333 height 34
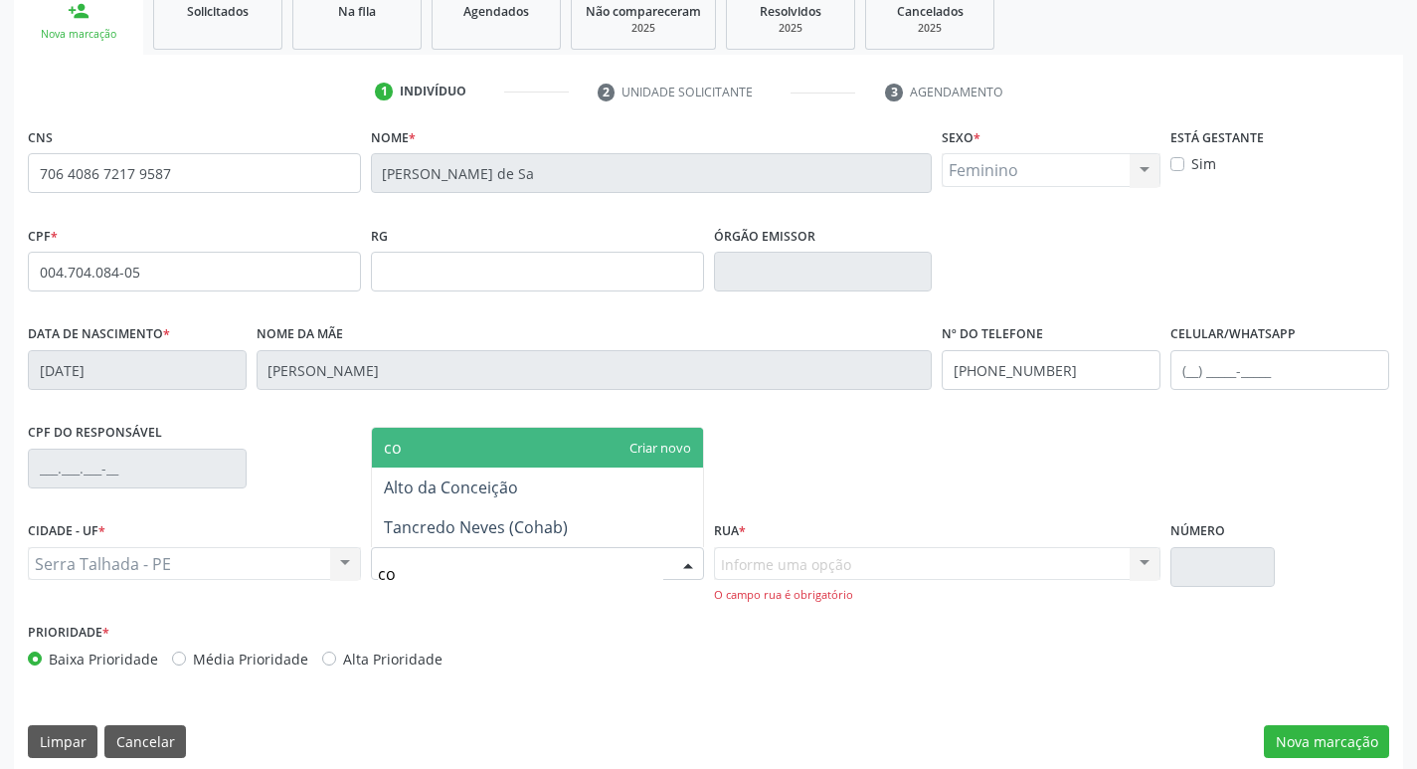
type input "coh"
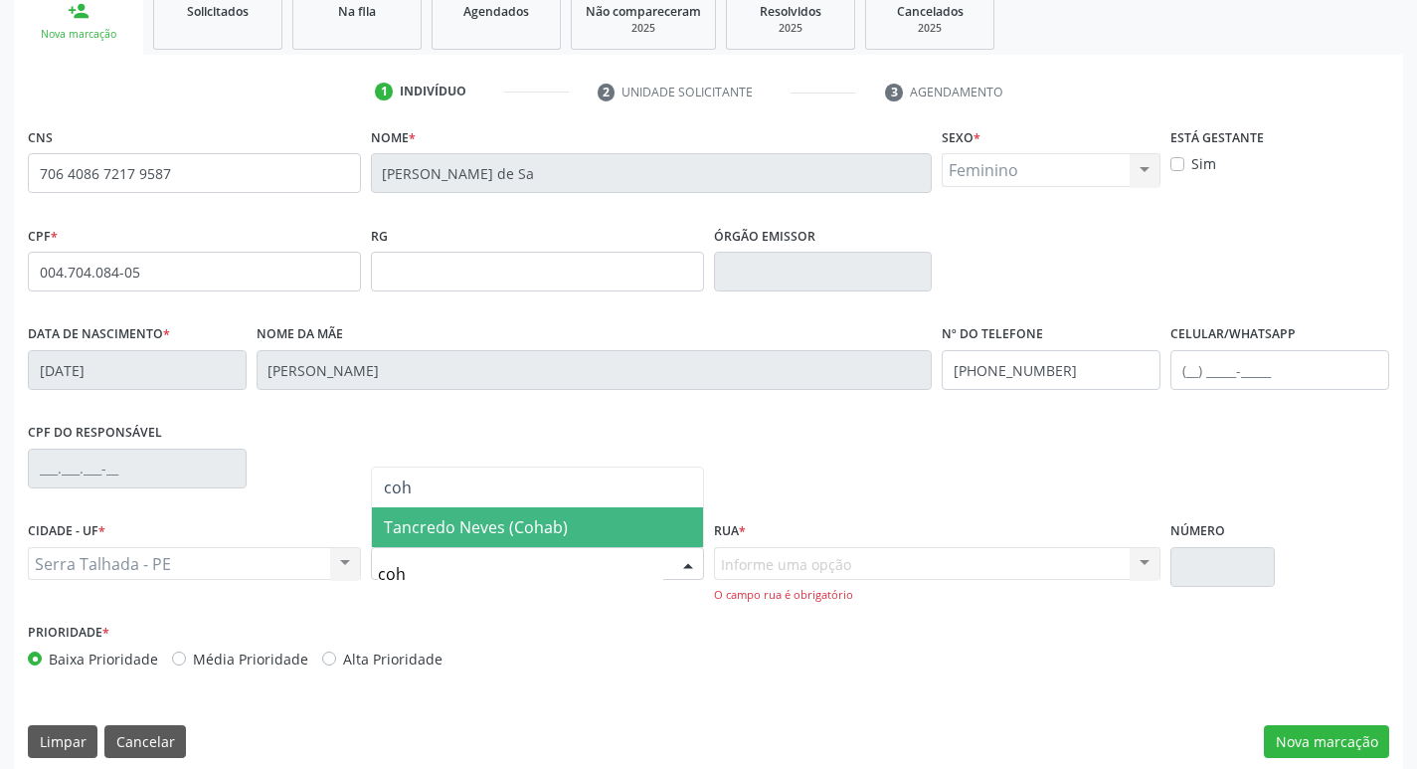
click at [535, 535] on span "Tancredo Neves (Cohab)" at bounding box center [476, 527] width 184 height 22
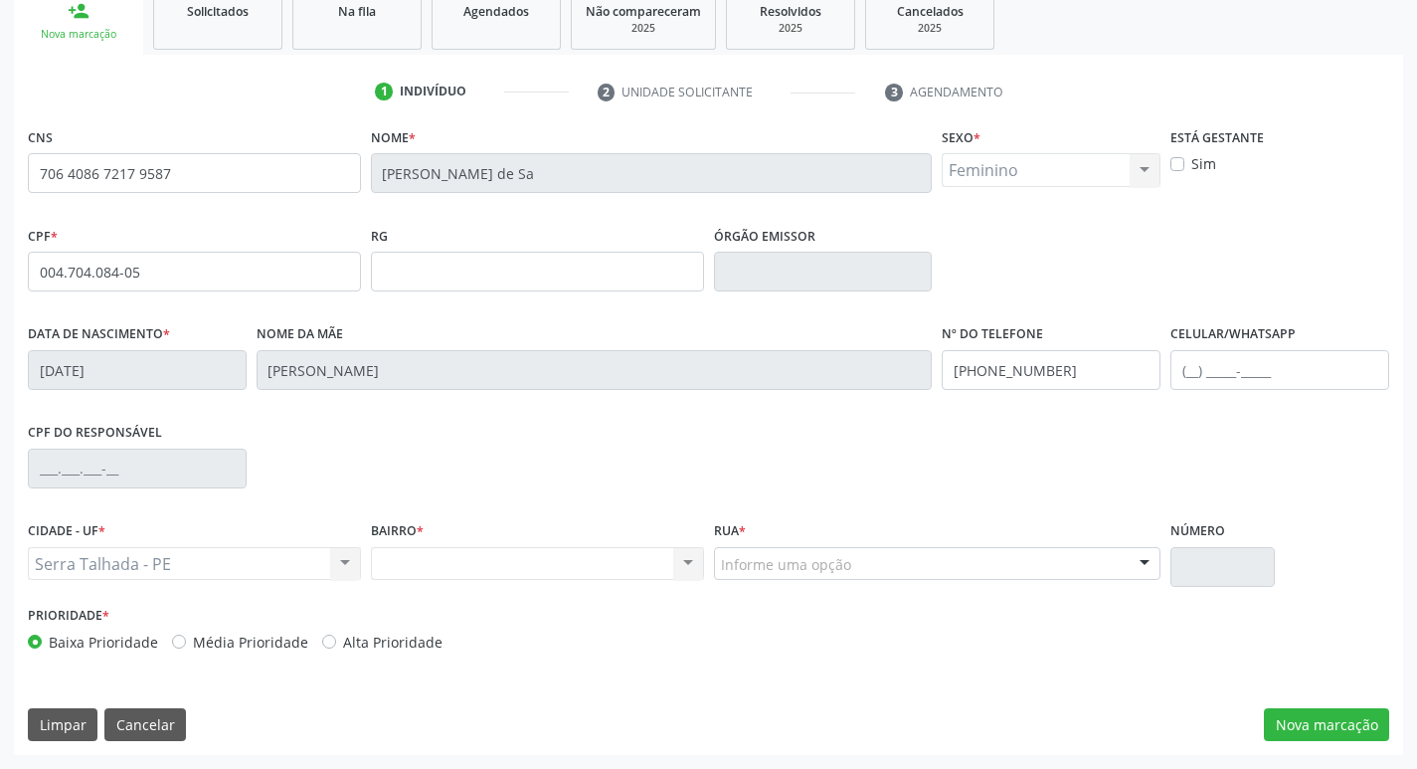
click at [900, 566] on div "Informe uma opção" at bounding box center [937, 564] width 447 height 34
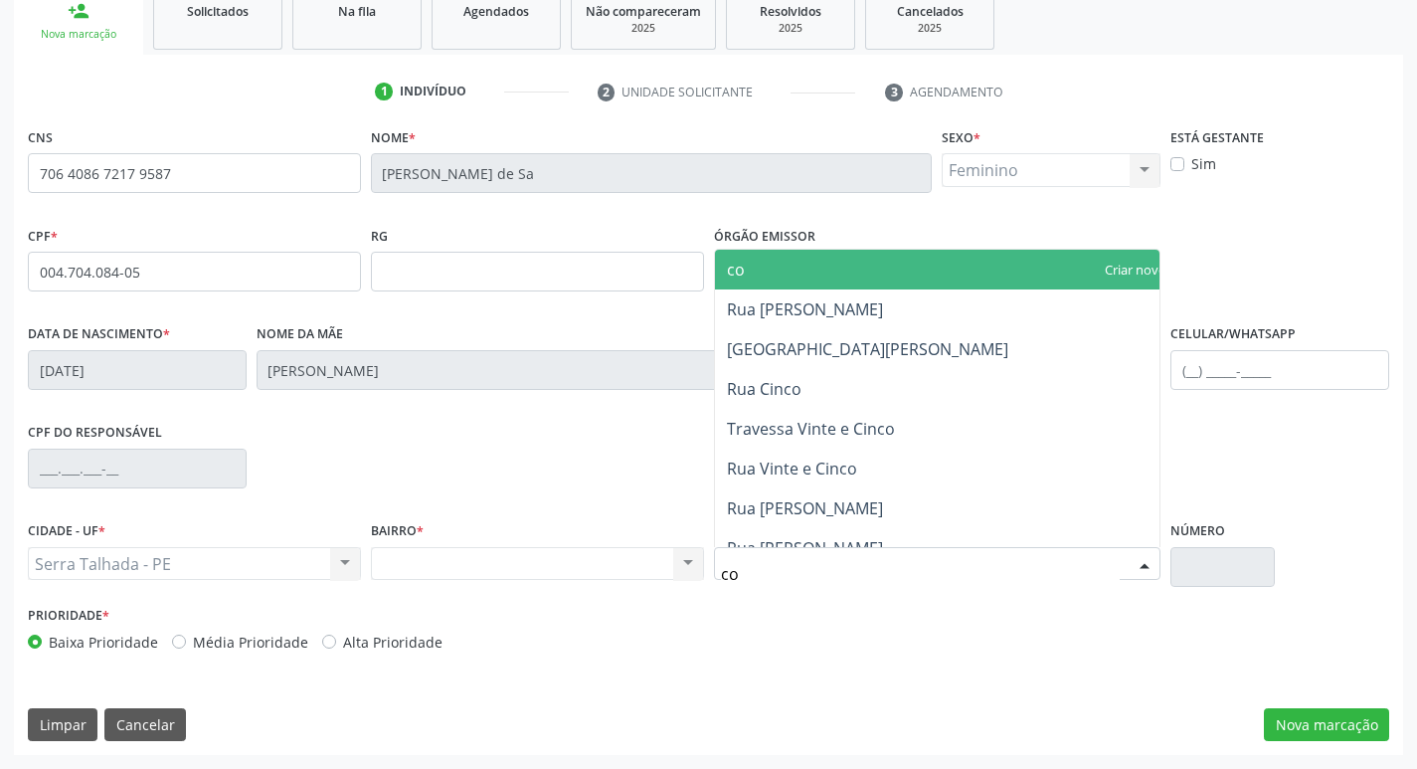
type input "cos"
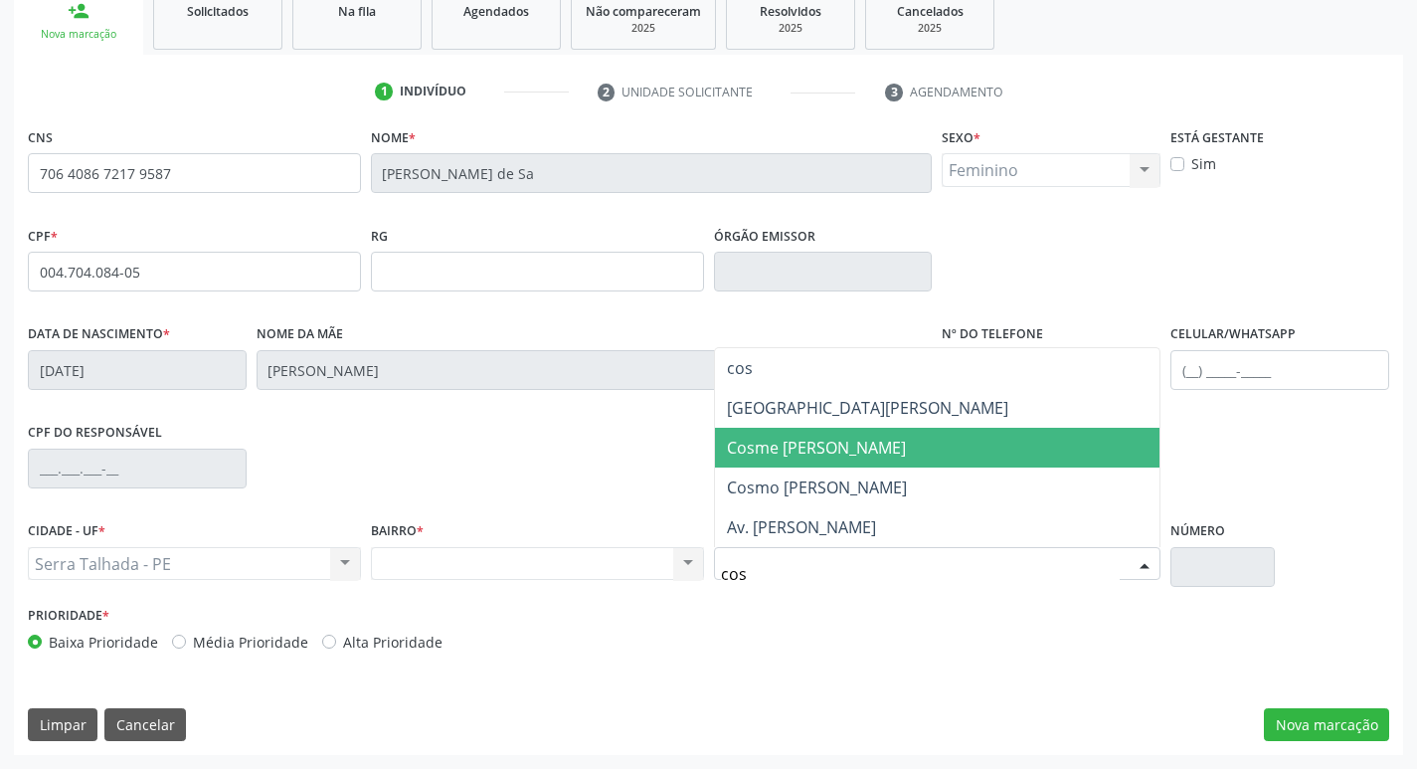
drag, startPoint x: 865, startPoint y: 450, endPoint x: 897, endPoint y: 448, distance: 31.9
click at [865, 449] on span "Cosme [PERSON_NAME]" at bounding box center [816, 447] width 179 height 22
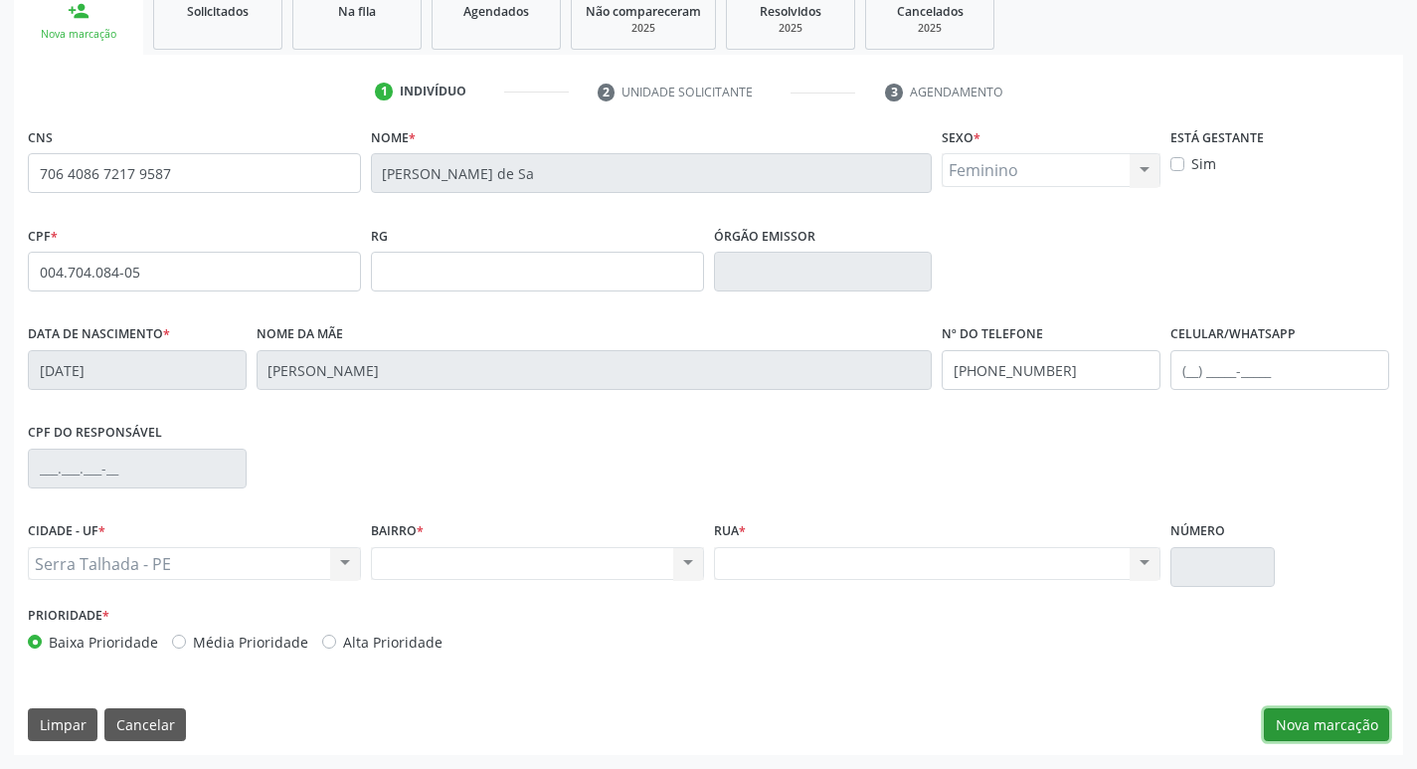
click at [1305, 736] on button "Nova marcação" at bounding box center [1326, 725] width 125 height 34
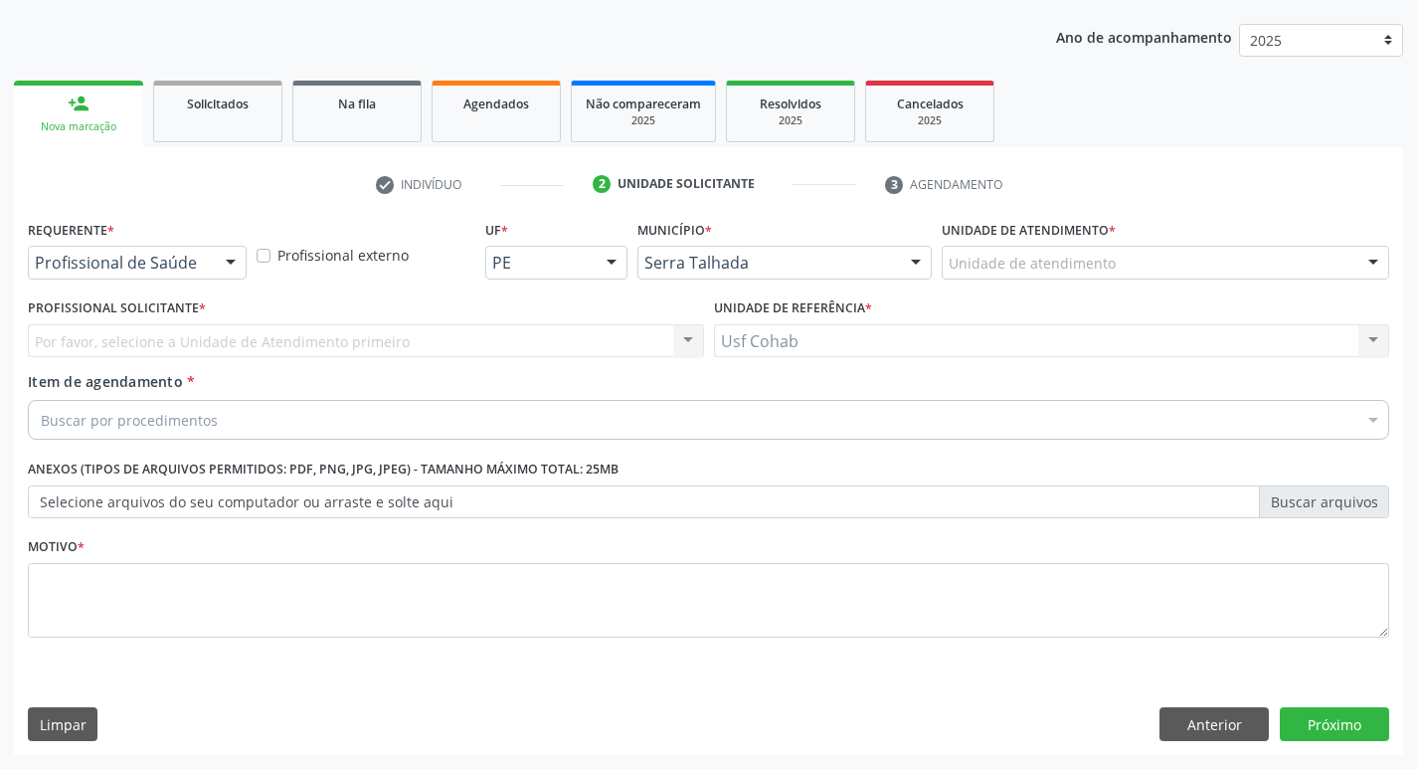
click at [1196, 248] on div "Unidade de atendimento" at bounding box center [1165, 263] width 447 height 34
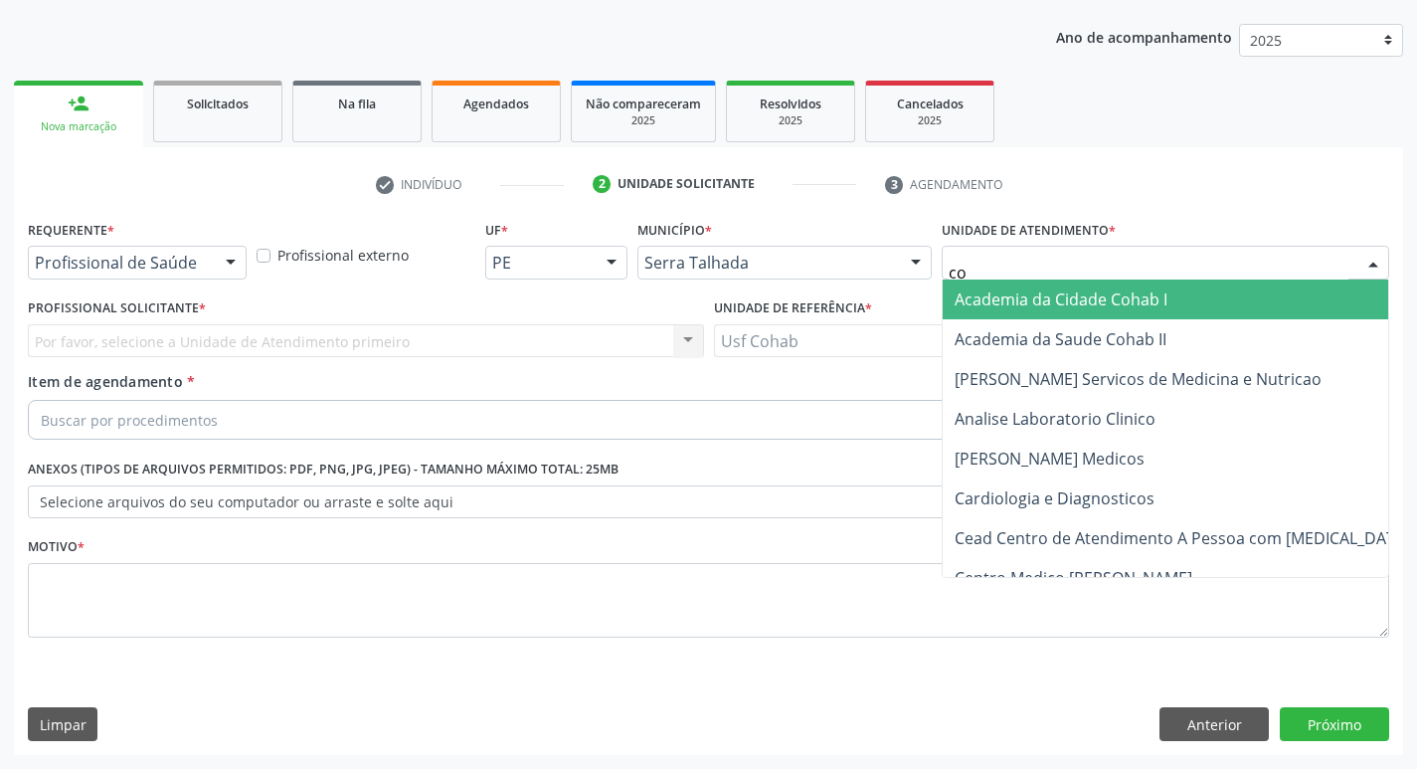
type input "coh"
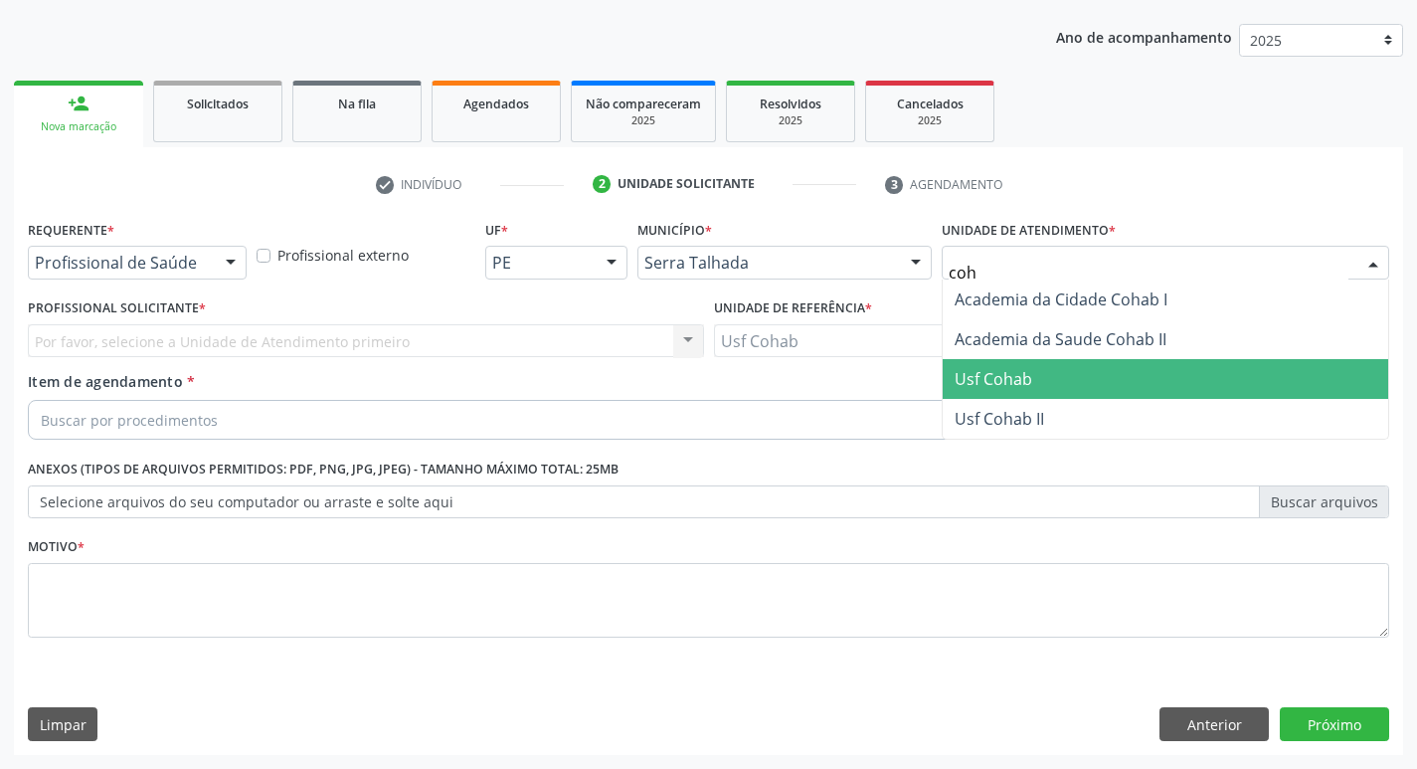
click at [1033, 366] on span "Usf Cohab" at bounding box center [1165, 379] width 445 height 40
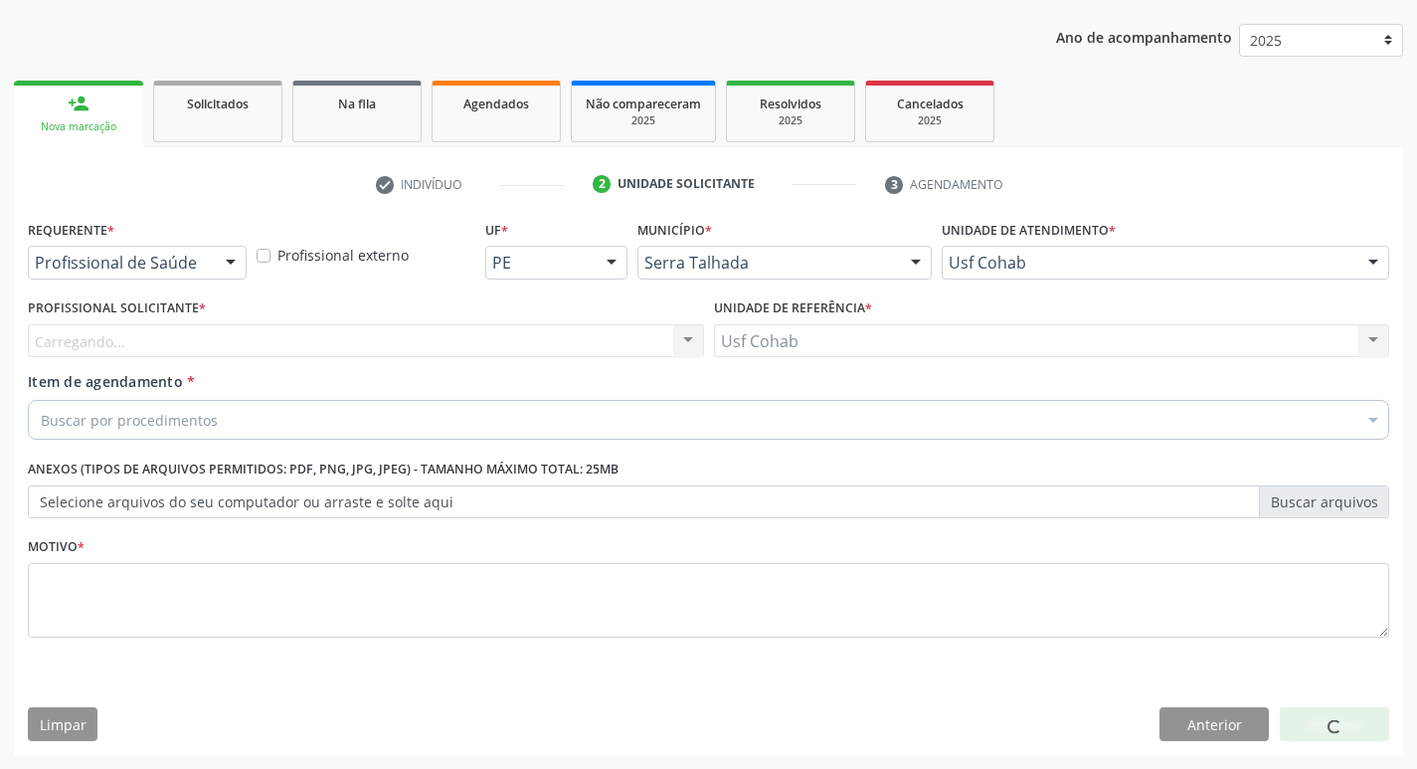
click at [444, 336] on div "Carregando... Nenhum resultado encontrado para: " " Não há nenhuma opção para s…" at bounding box center [366, 341] width 676 height 34
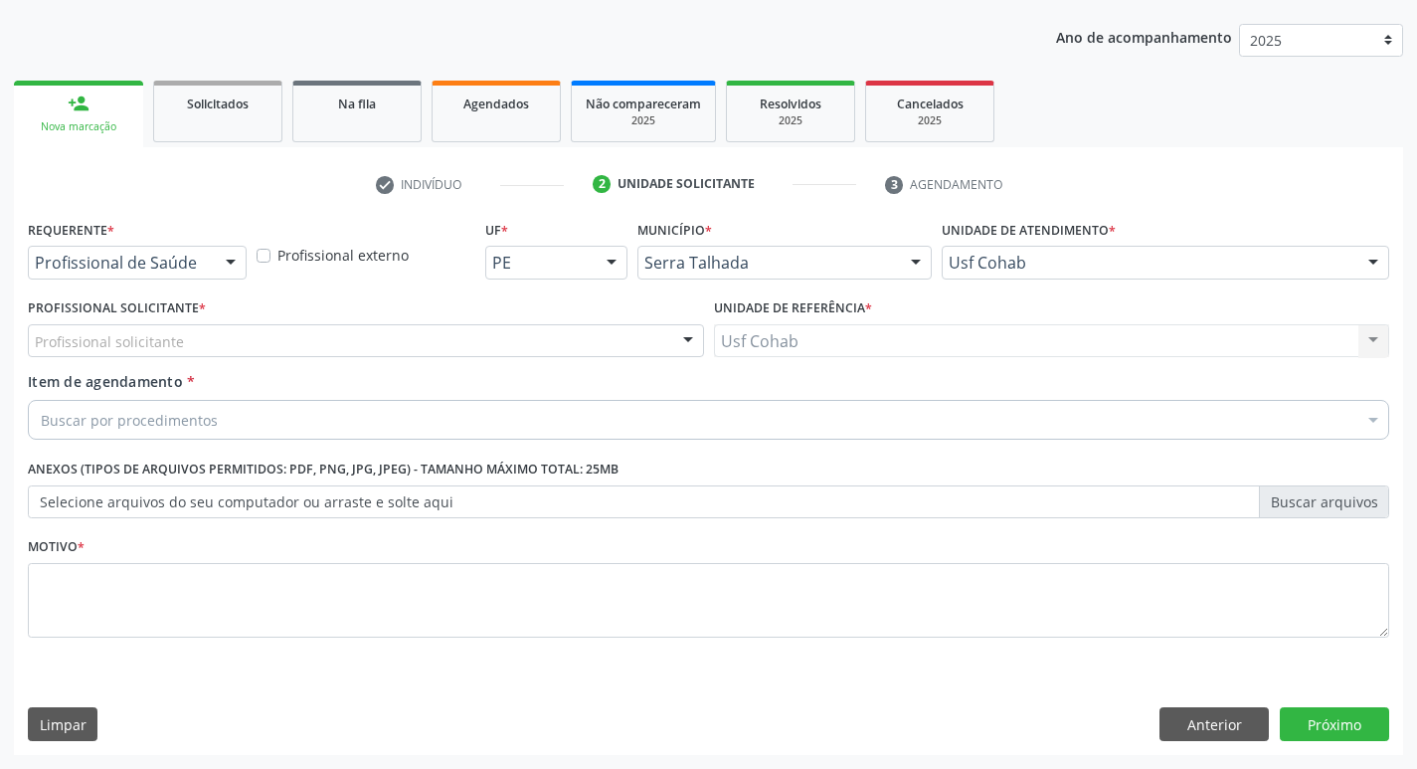
click at [448, 342] on div "Profissional solicitante" at bounding box center [366, 341] width 676 height 34
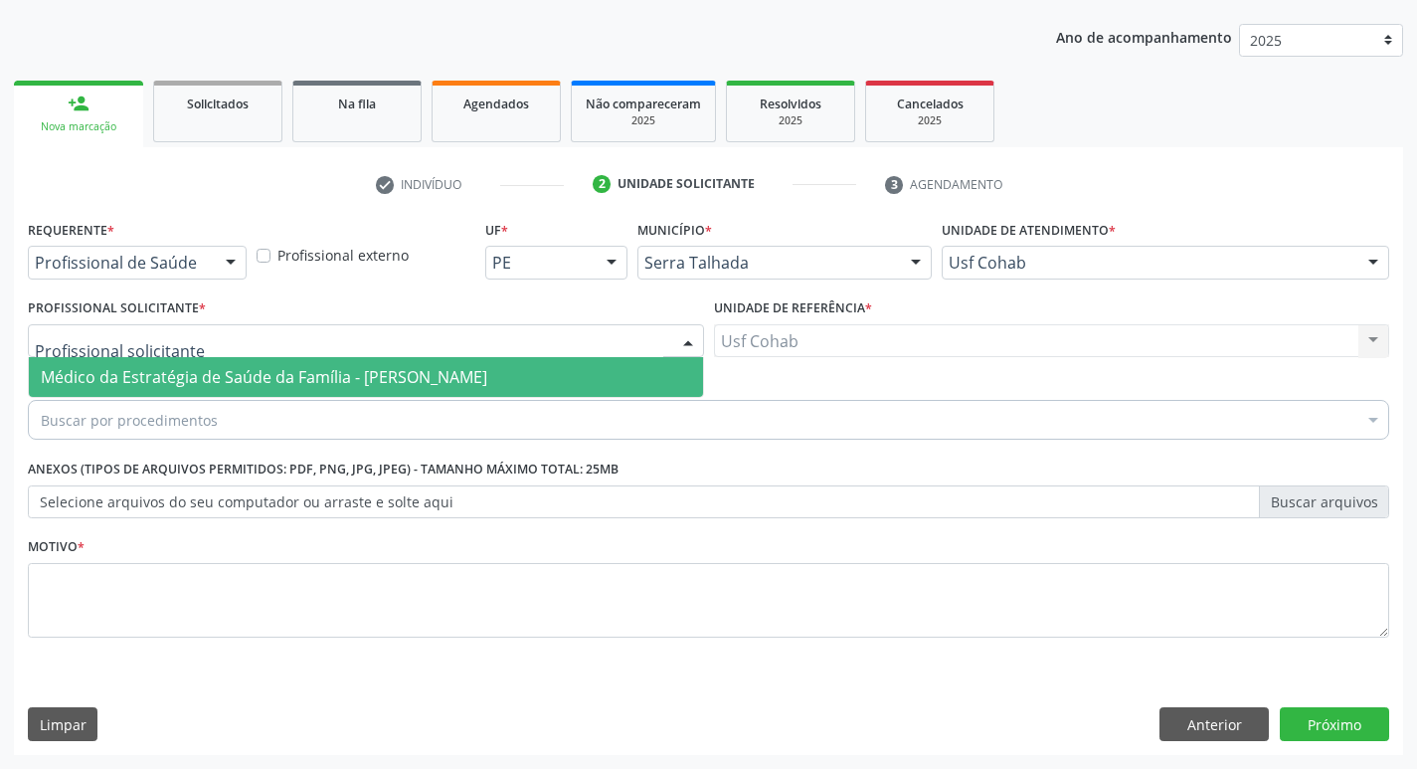
click at [445, 375] on span "Médico da Estratégia de Saúde da Família - [PERSON_NAME]" at bounding box center [264, 377] width 446 height 22
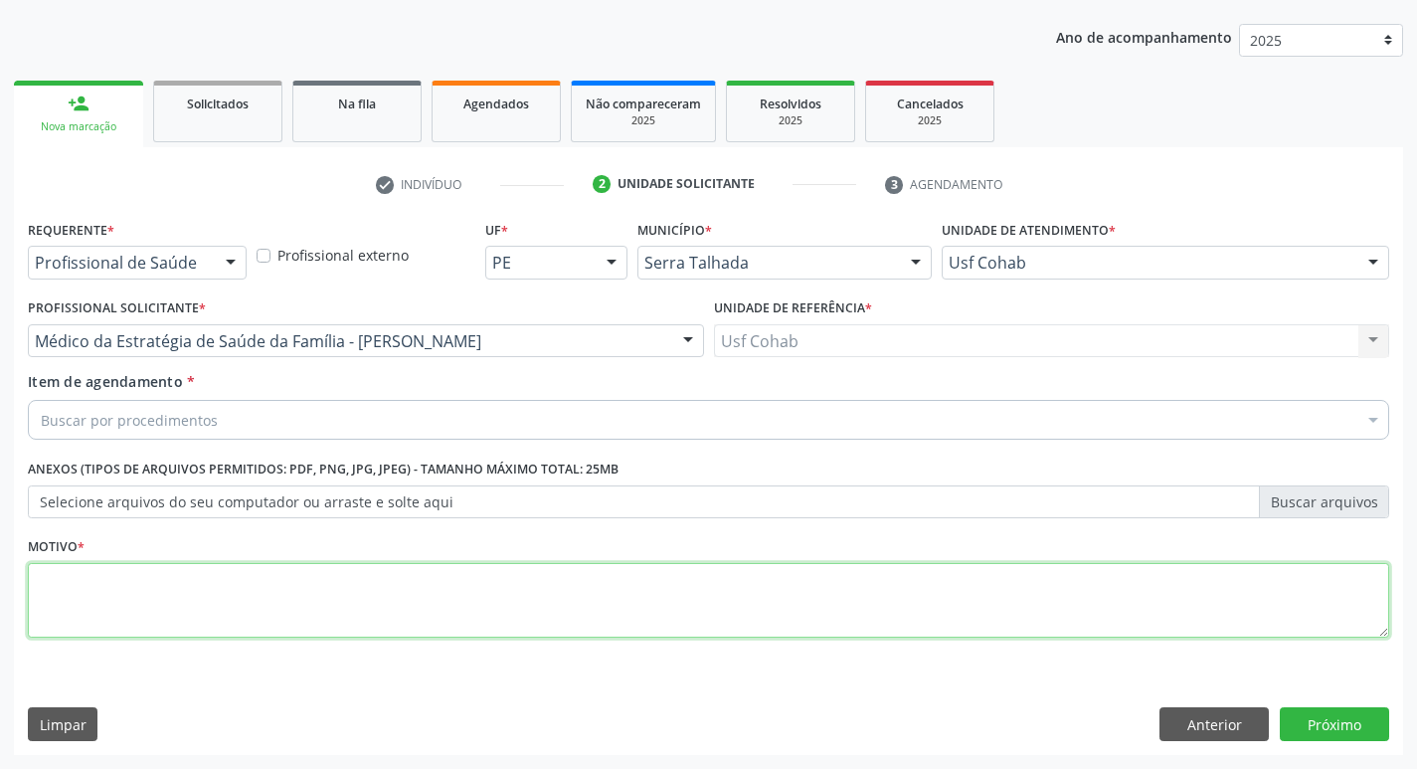
click at [214, 592] on textarea at bounding box center [708, 601] width 1361 height 76
type textarea "-"
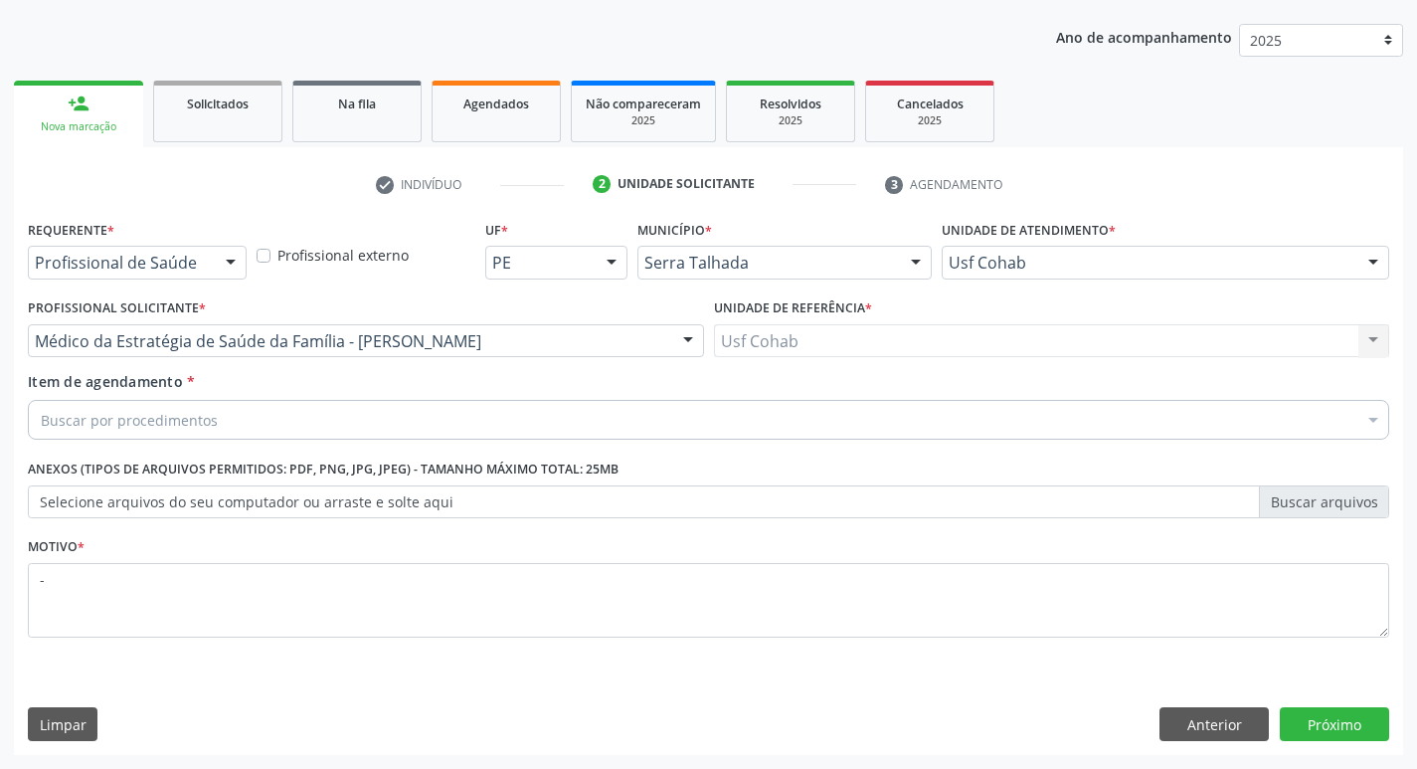
click at [256, 428] on div "Buscar por procedimentos" at bounding box center [708, 420] width 1361 height 40
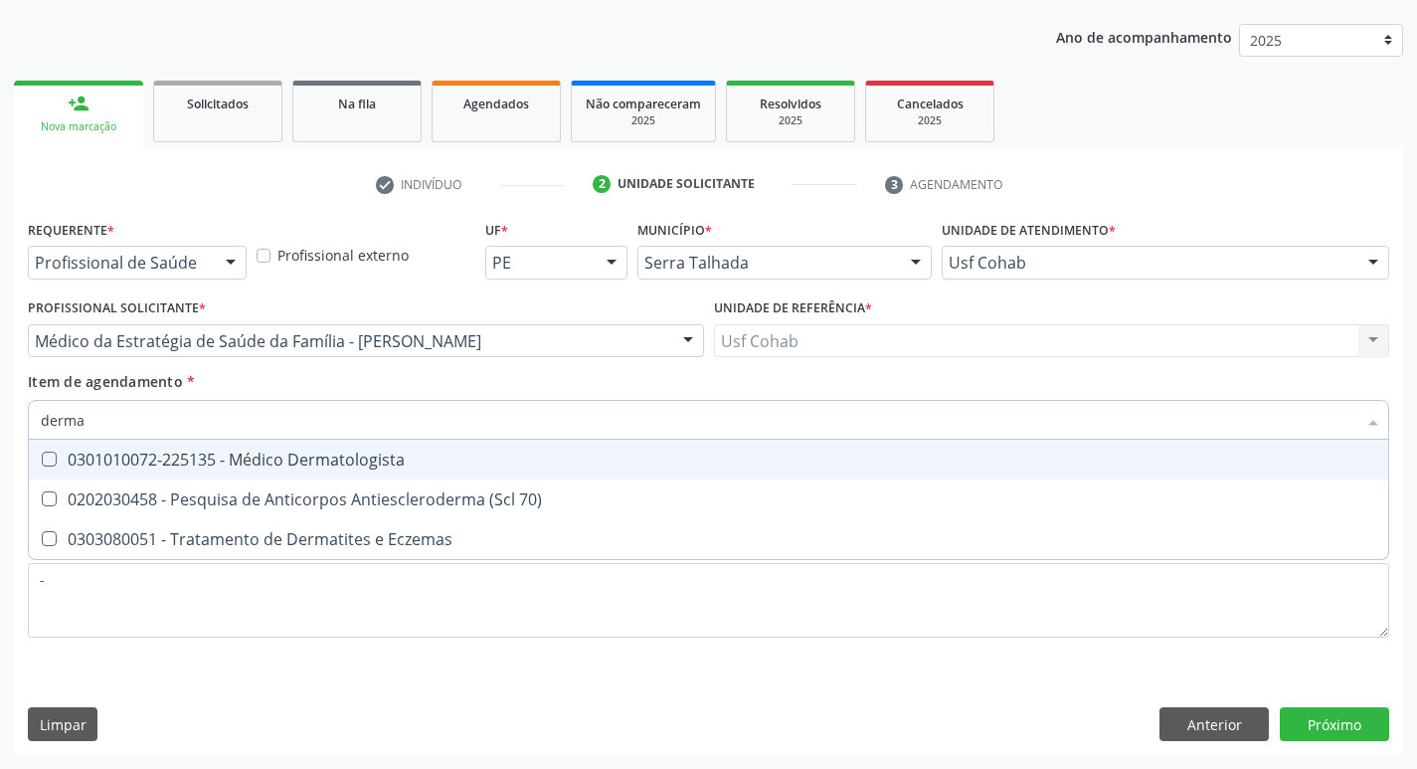
type input "dermat"
click at [277, 445] on span "0301010072-225135 - Médico Dermatologista" at bounding box center [708, 459] width 1359 height 40
checkbox Dermatologista "true"
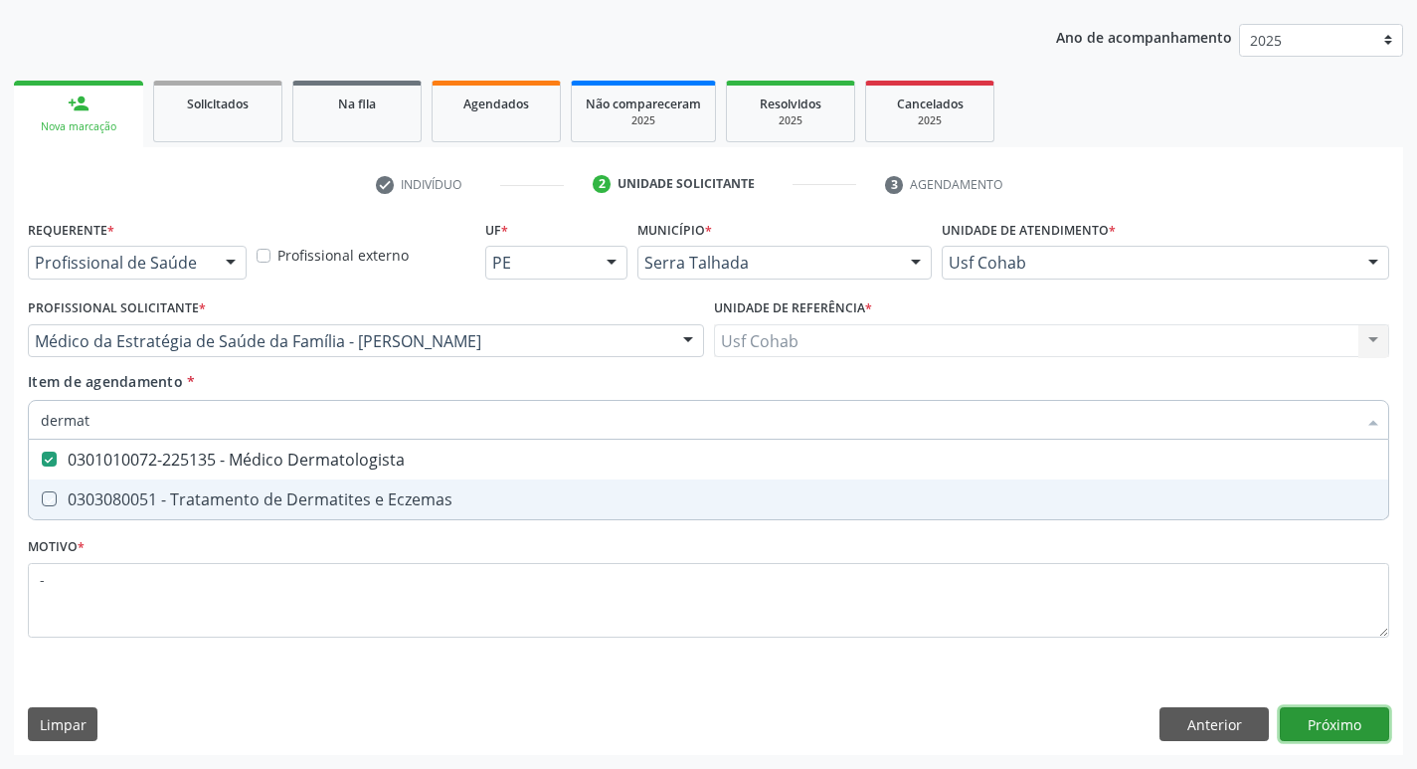
click at [1354, 720] on div "Requerente * Profissional de Saúde Profissional de Saúde Paciente Nenhum result…" at bounding box center [708, 485] width 1389 height 540
checkbox Eczemas "true"
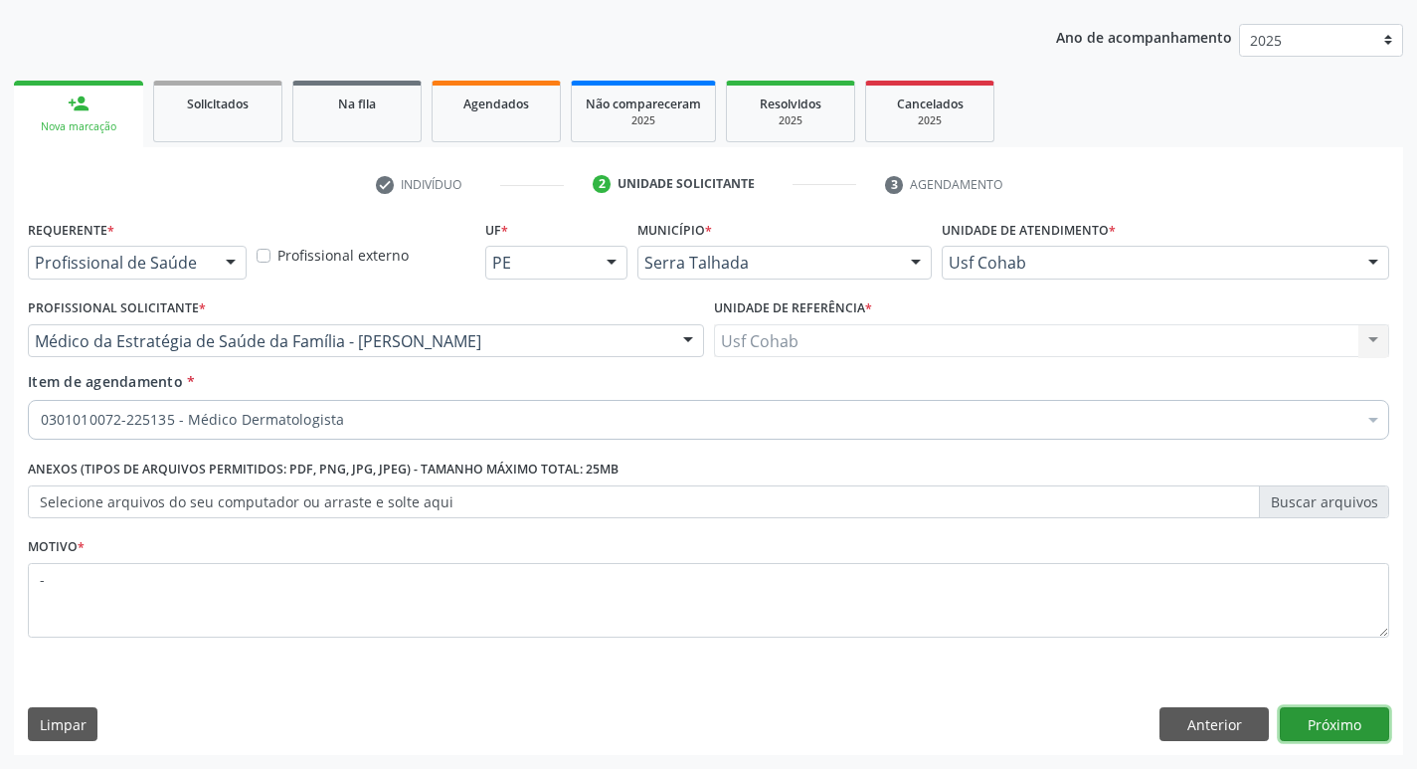
click at [1354, 720] on button "Próximo" at bounding box center [1334, 724] width 109 height 34
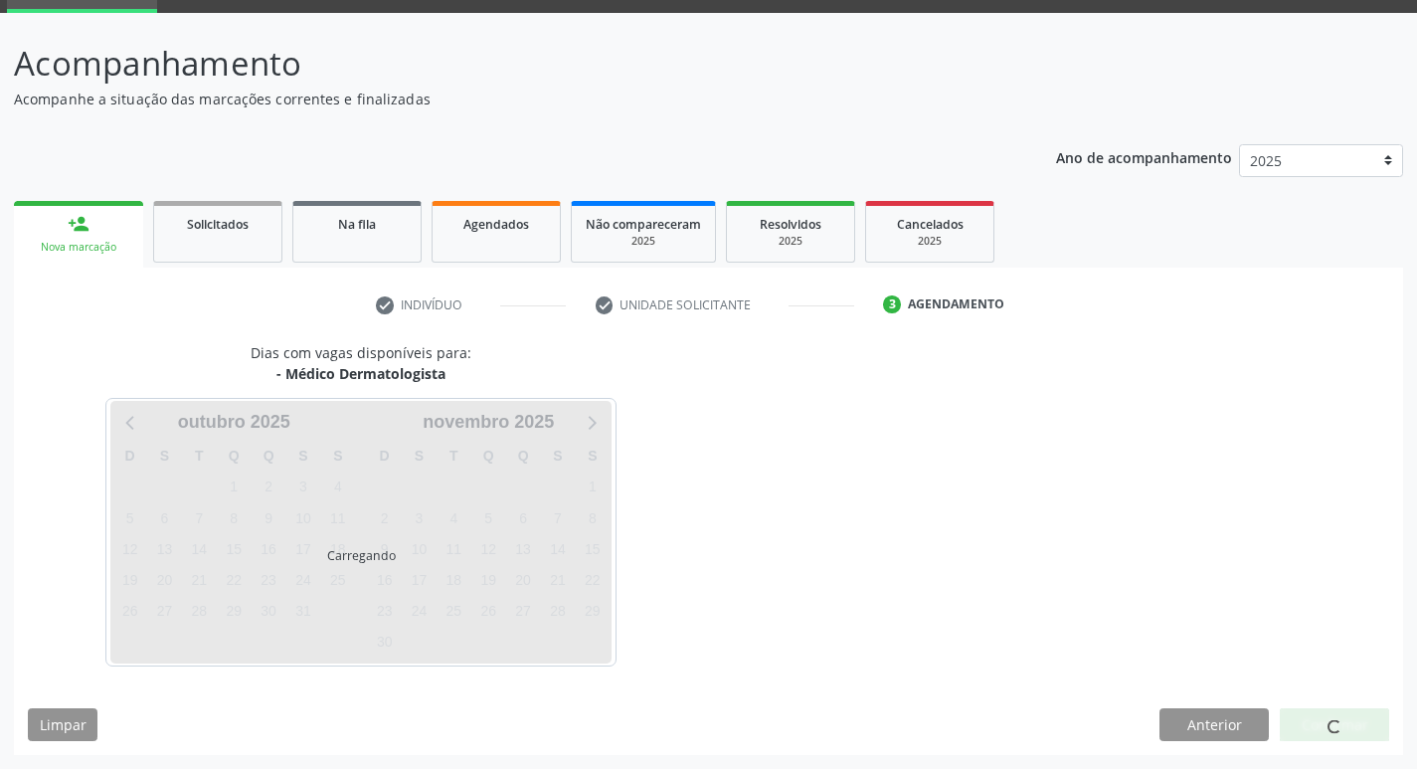
scroll to position [155, 0]
